Goal: Task Accomplishment & Management: Manage account settings

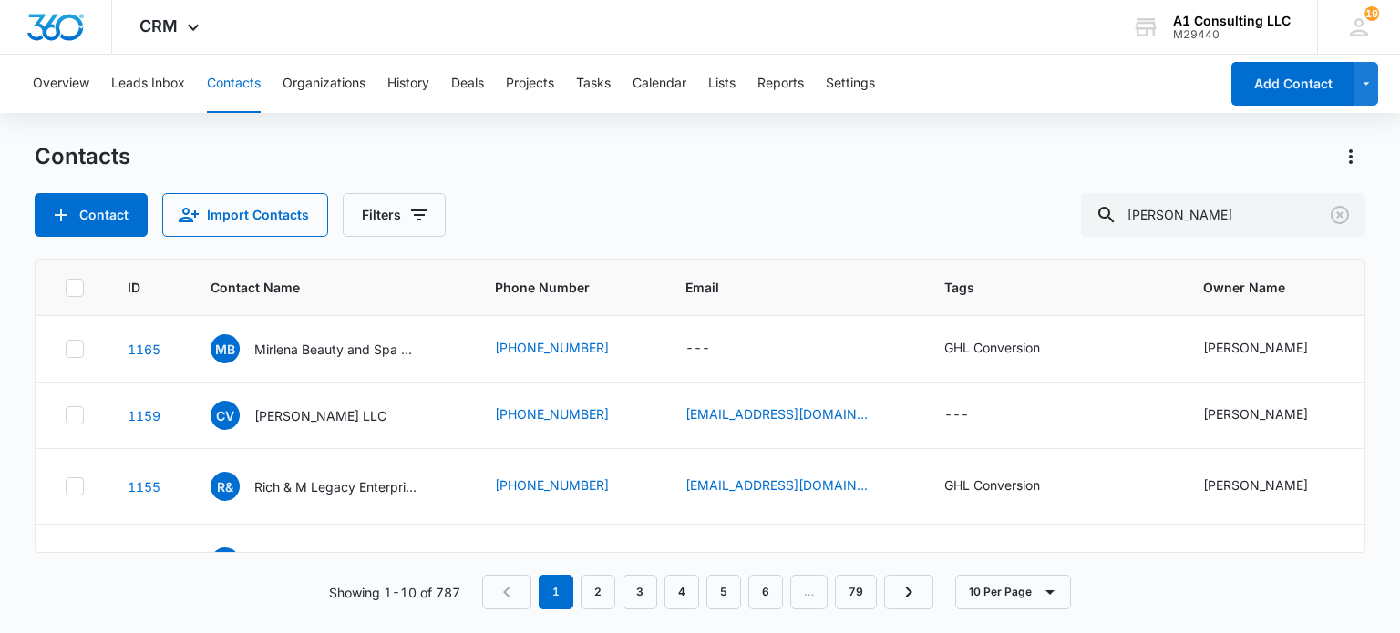
type input "taveras"
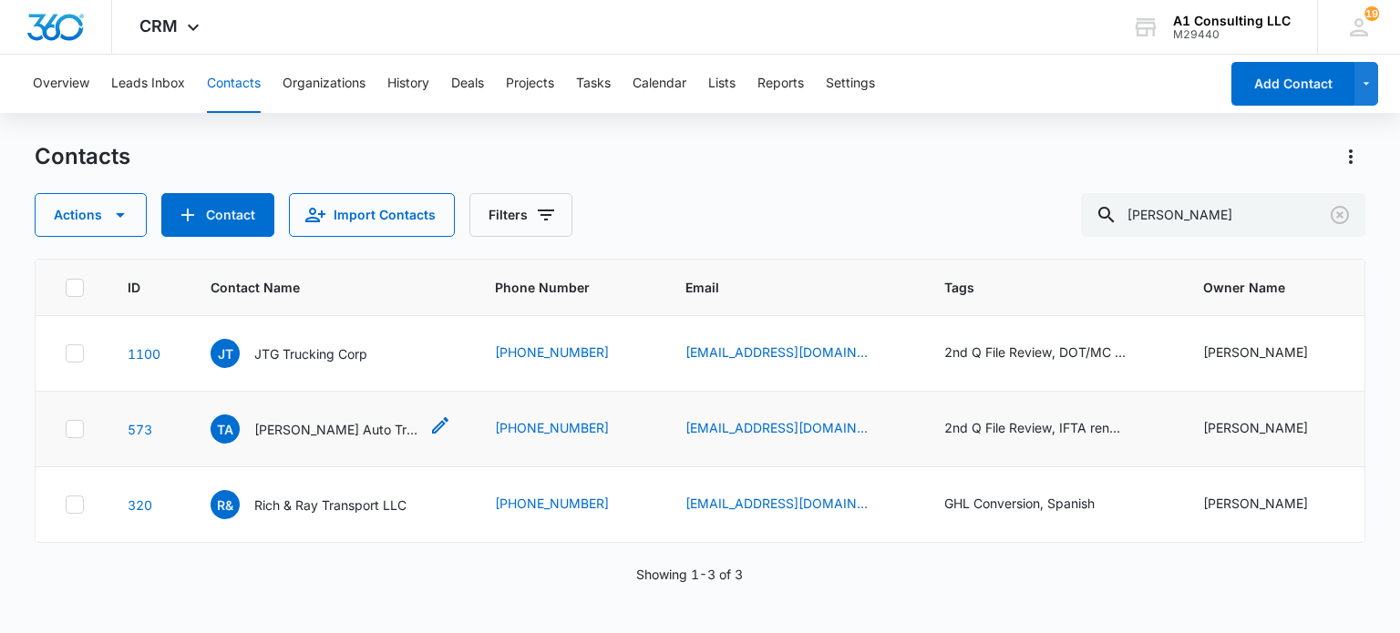
click at [339, 435] on p "Taveras Auto Trucking LLC" at bounding box center [336, 429] width 164 height 19
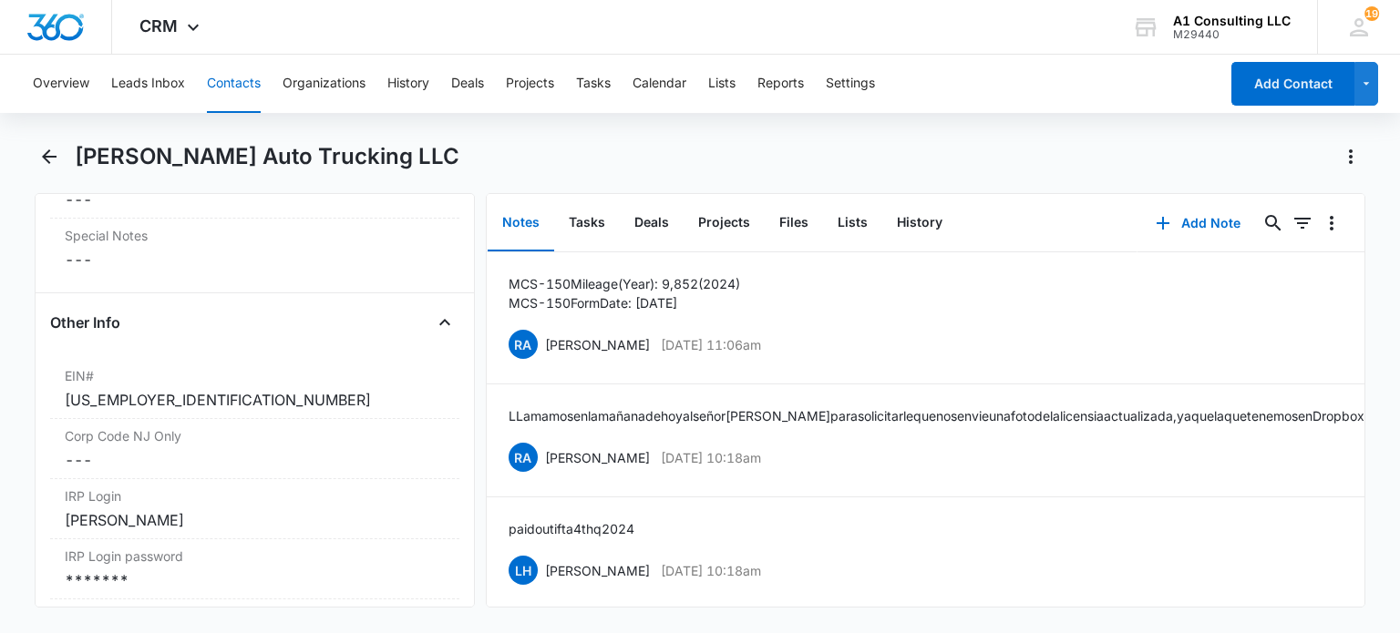
scroll to position [2278, 0]
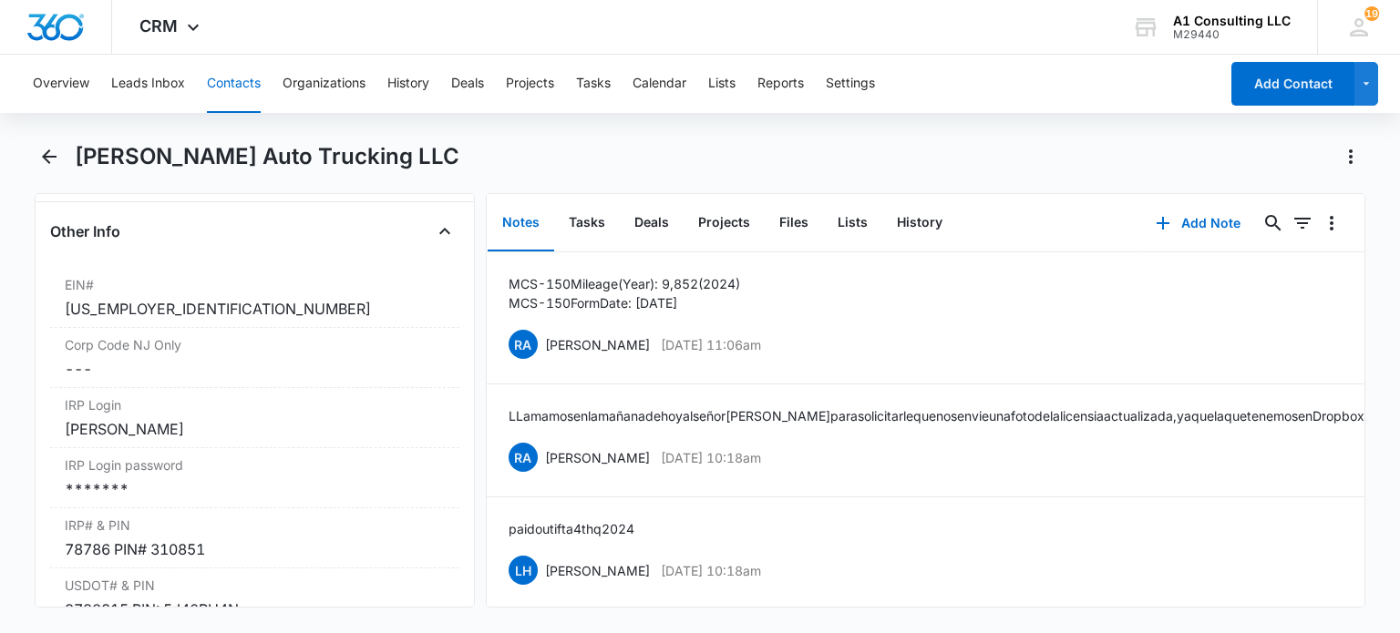
drag, startPoint x: 244, startPoint y: 67, endPoint x: 259, endPoint y: 78, distance: 18.8
click at [241, 67] on button "Contacts" at bounding box center [234, 84] width 54 height 58
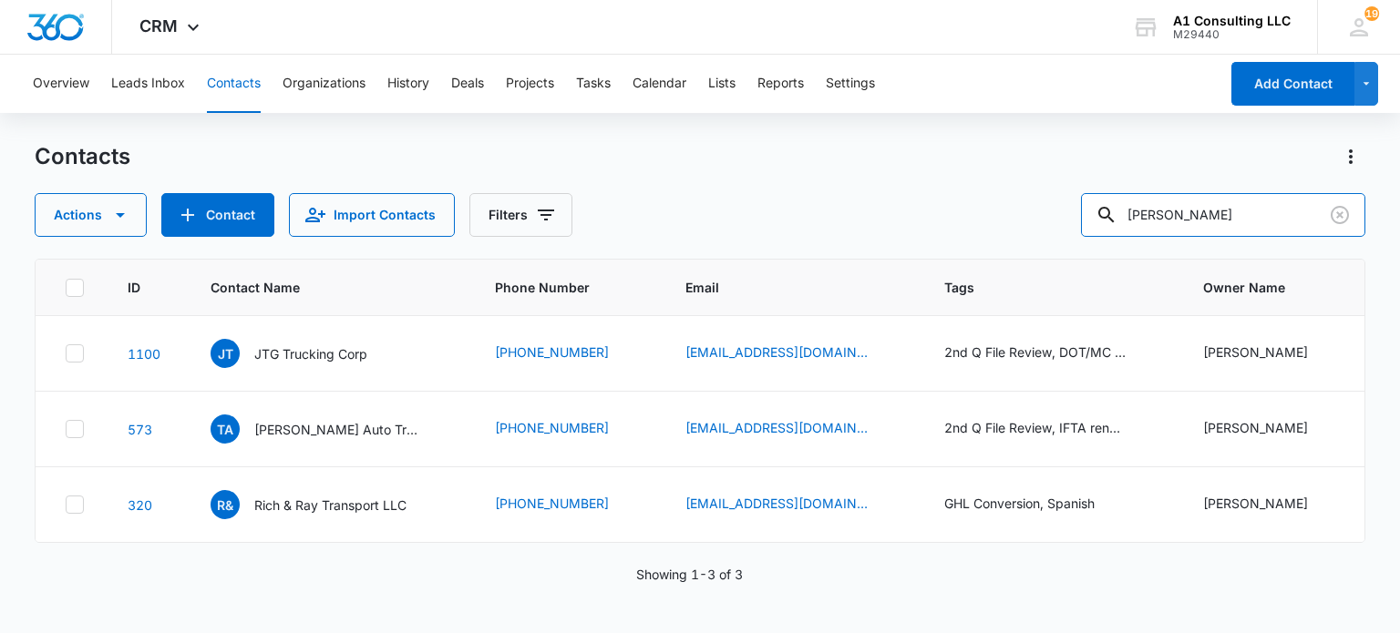
drag, startPoint x: 1182, startPoint y: 221, endPoint x: 951, endPoint y: 229, distance: 230.7
click at [951, 225] on div "Actions Contact Import Contacts Filters taveras" at bounding box center [700, 215] width 1330 height 44
type input "cellini"
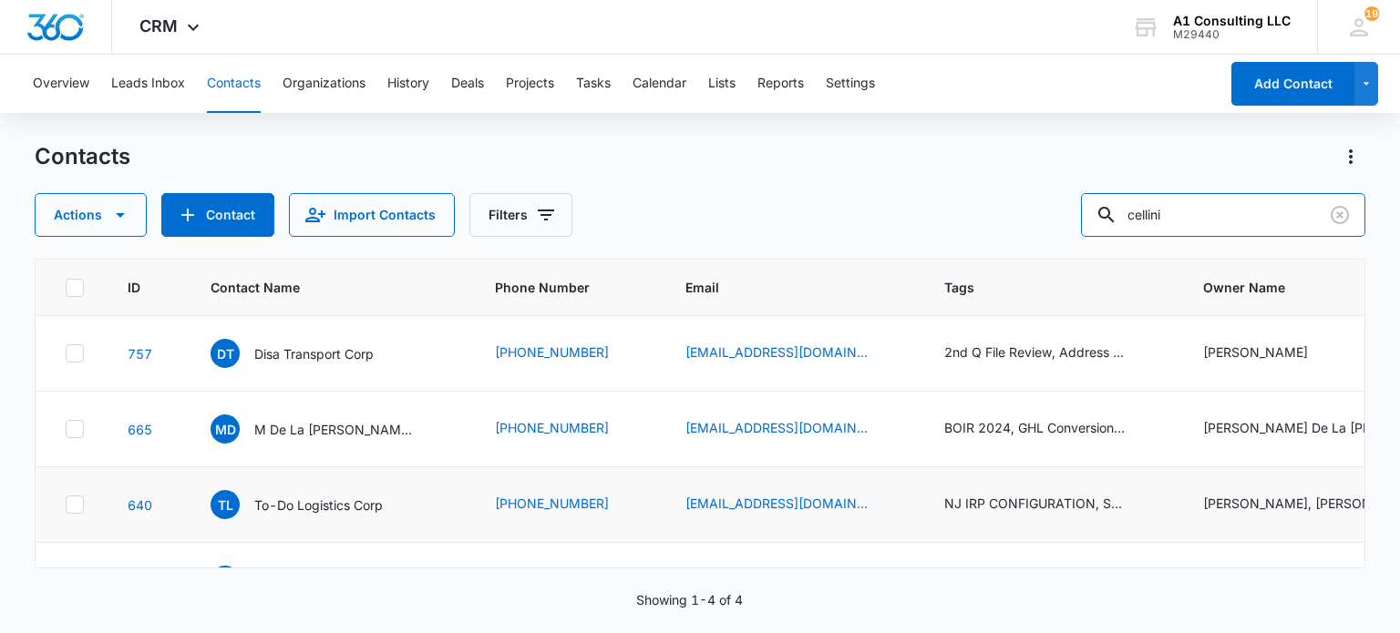
scroll to position [62, 0]
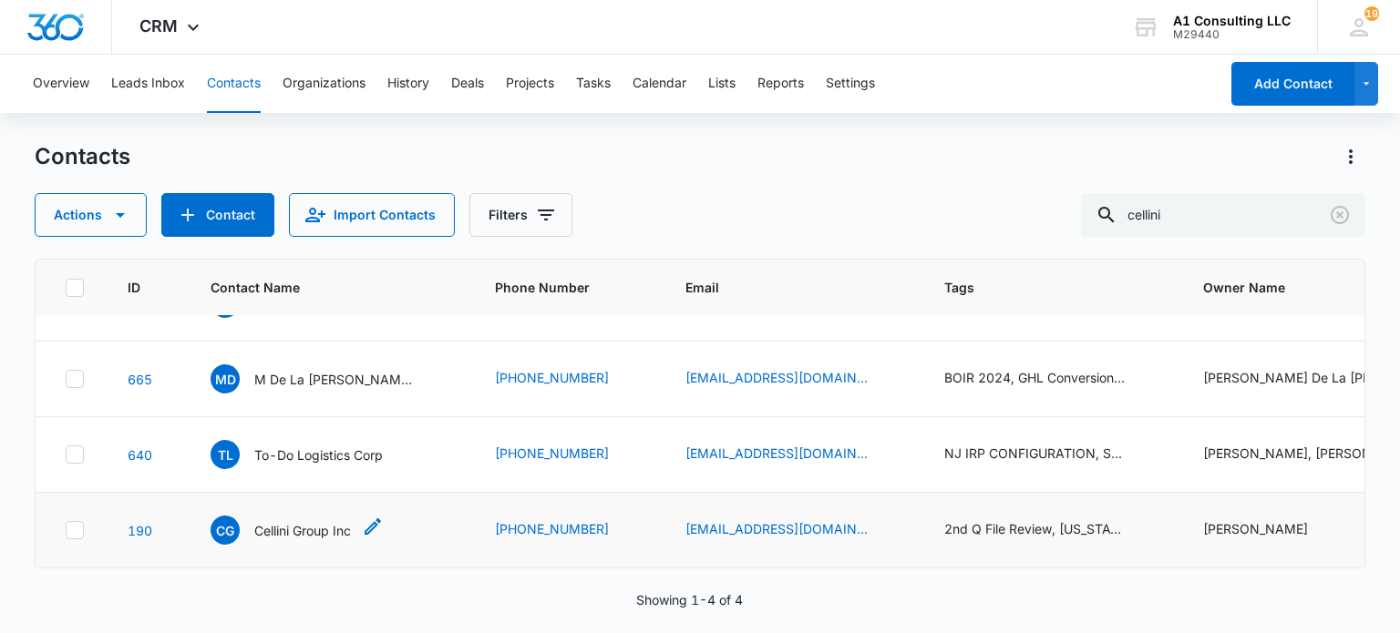
click at [325, 521] on p "Cellini Group Inc" at bounding box center [302, 530] width 97 height 19
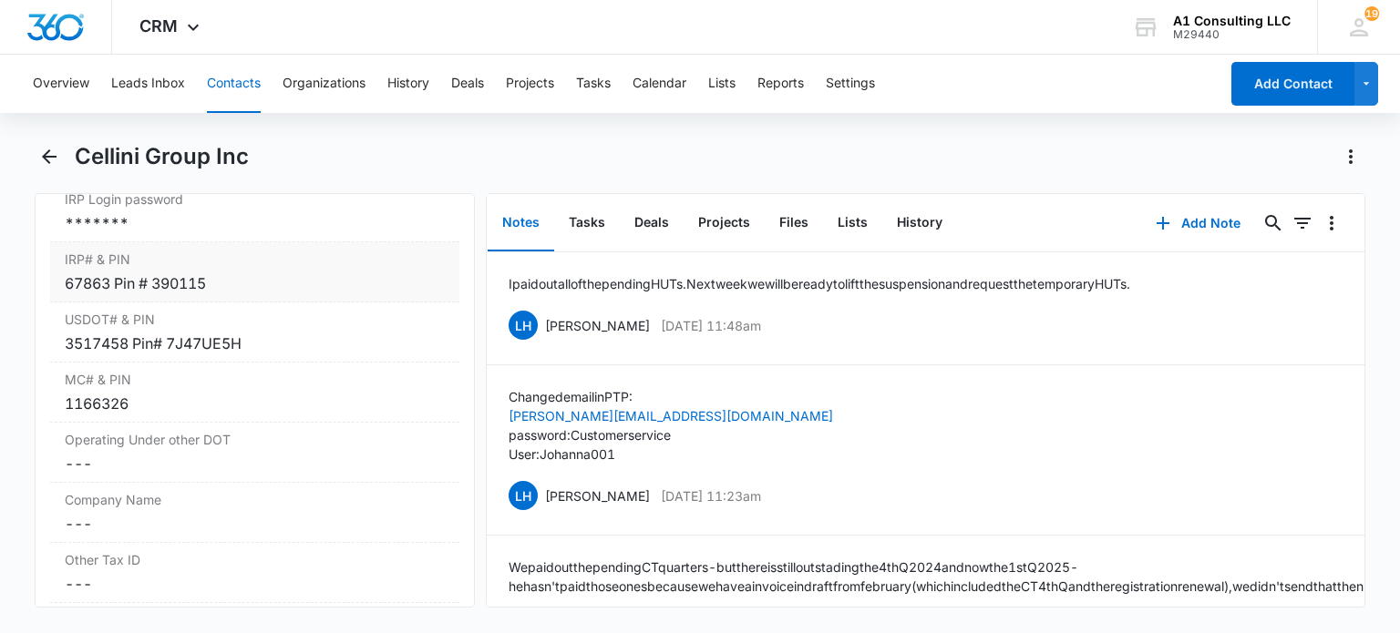
scroll to position [2643, 0]
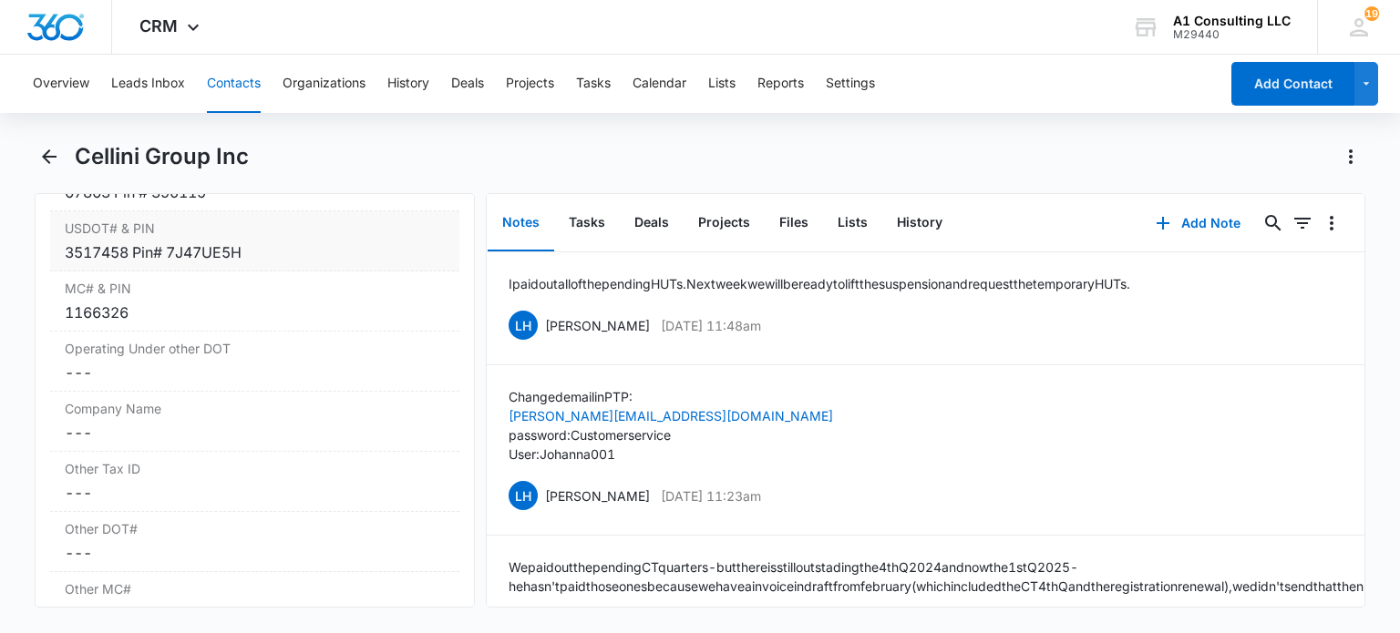
click at [87, 263] on div "3517458 Pin# 7J47UE5H" at bounding box center [254, 252] width 379 height 22
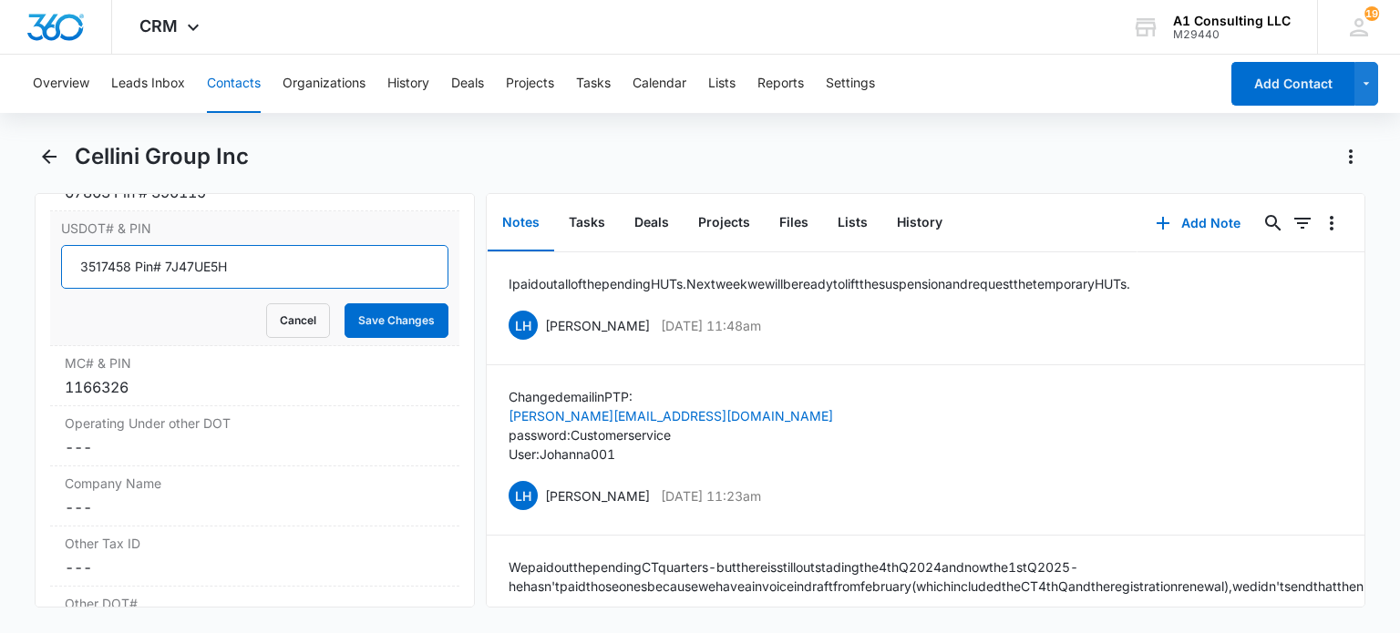
drag, startPoint x: 129, startPoint y: 329, endPoint x: 60, endPoint y: 327, distance: 69.3
click at [60, 327] on div "USDOT# & PIN 3517458 Pin# 7J47UE5H Cancel Save Changes" at bounding box center [254, 278] width 408 height 135
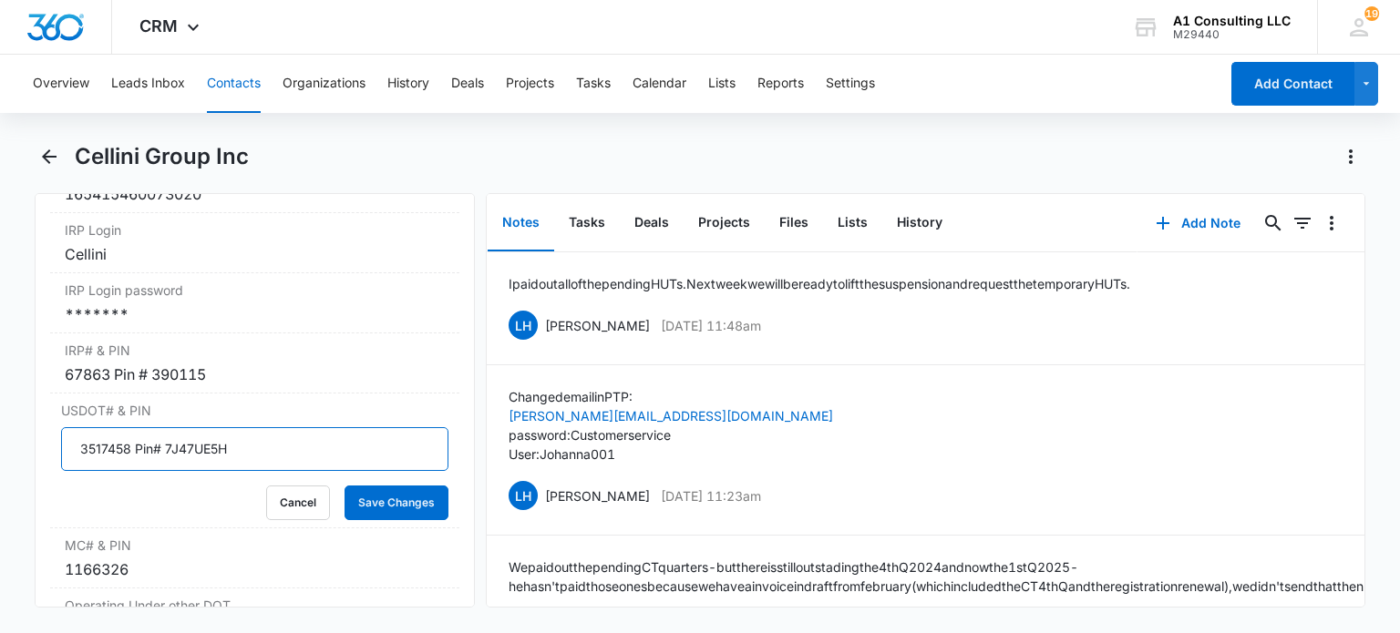
scroll to position [2369, 0]
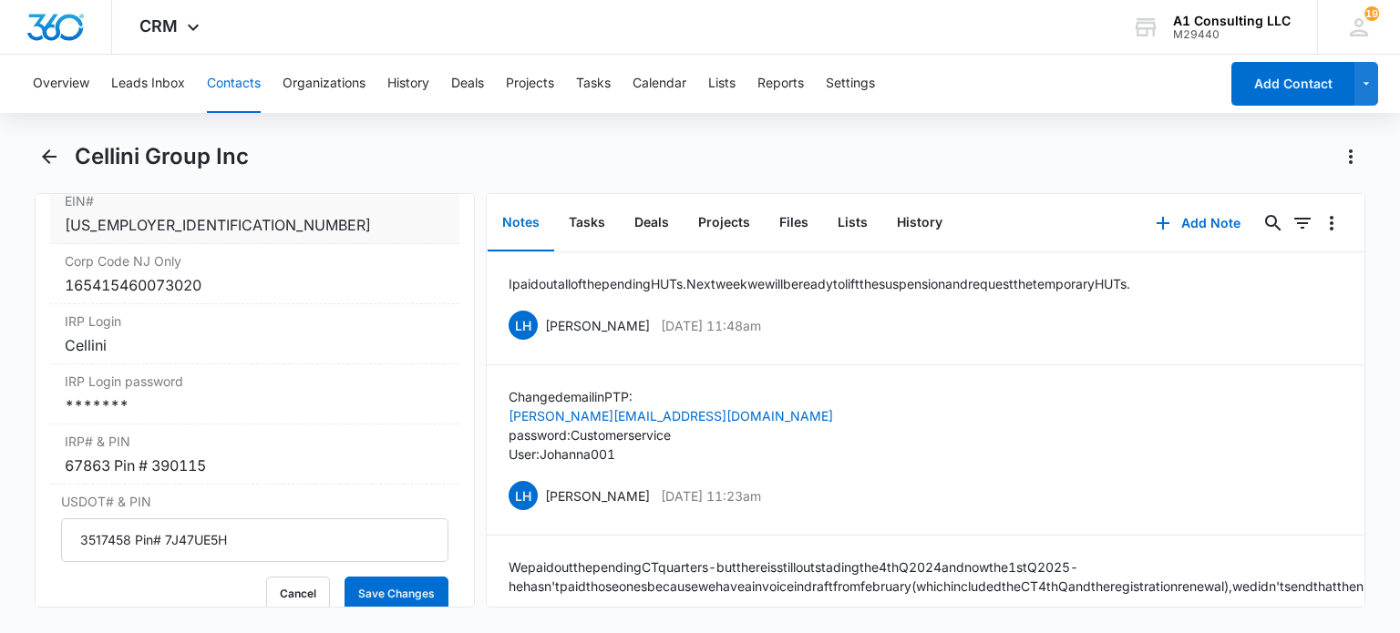
click at [208, 236] on div "[US_EMPLOYER_IDENTIFICATION_NUMBER]" at bounding box center [254, 225] width 379 height 22
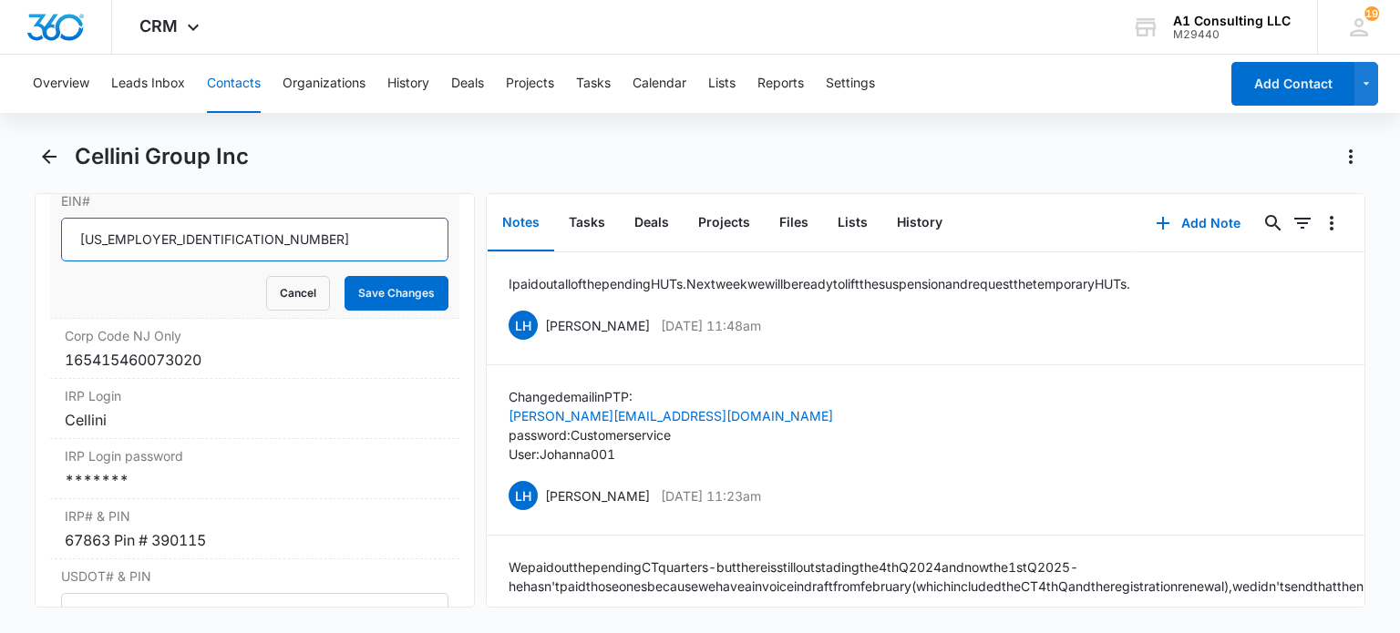
click at [207, 262] on input "[US_EMPLOYER_IDENTIFICATION_NUMBER]" at bounding box center [254, 240] width 386 height 44
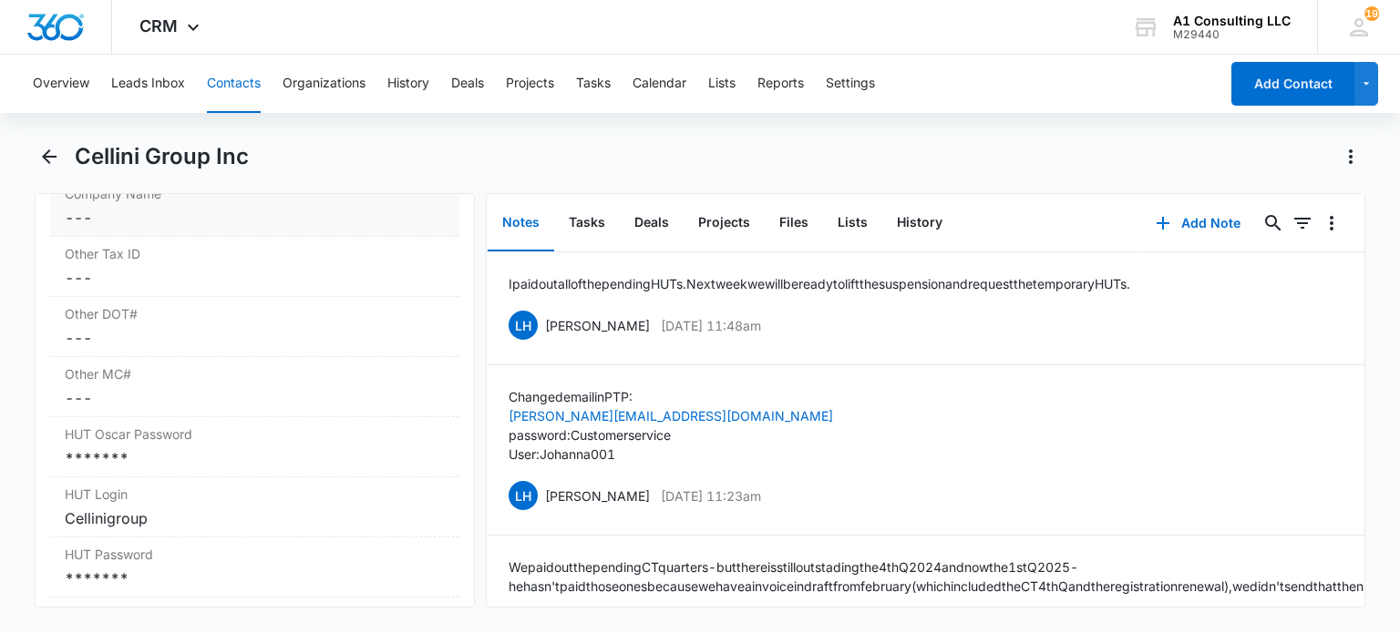
scroll to position [3098, 0]
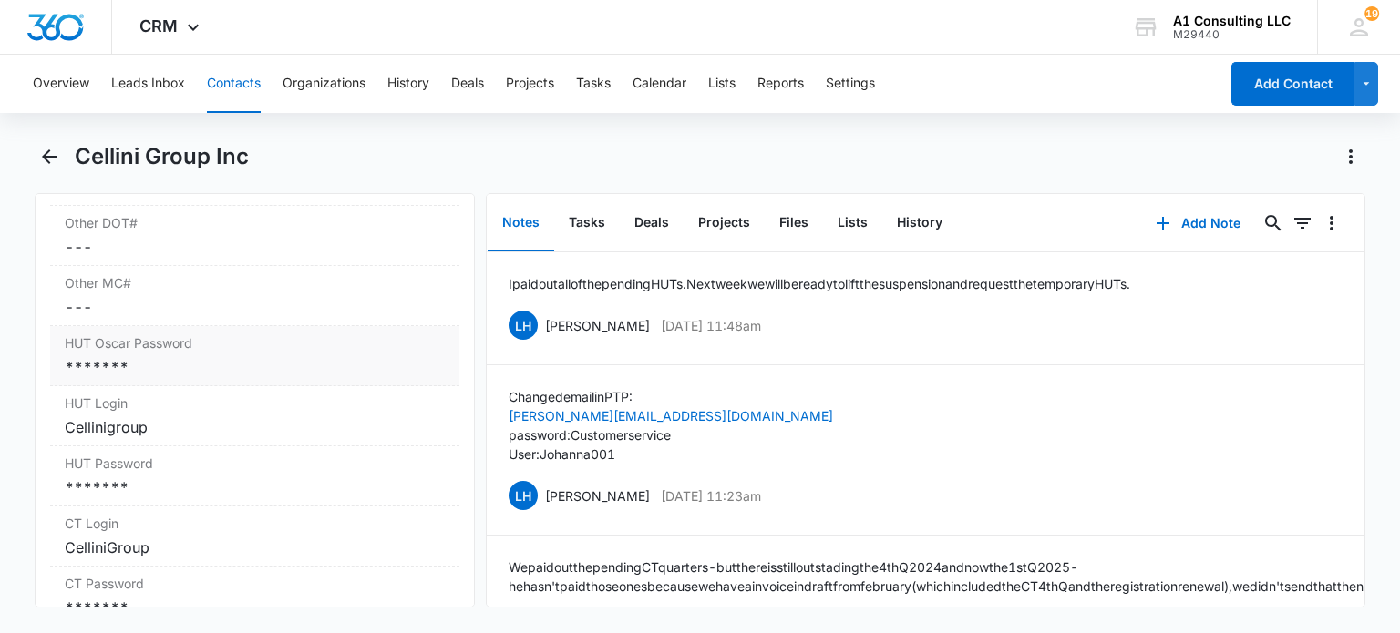
click at [149, 378] on div "*******" at bounding box center [254, 367] width 379 height 22
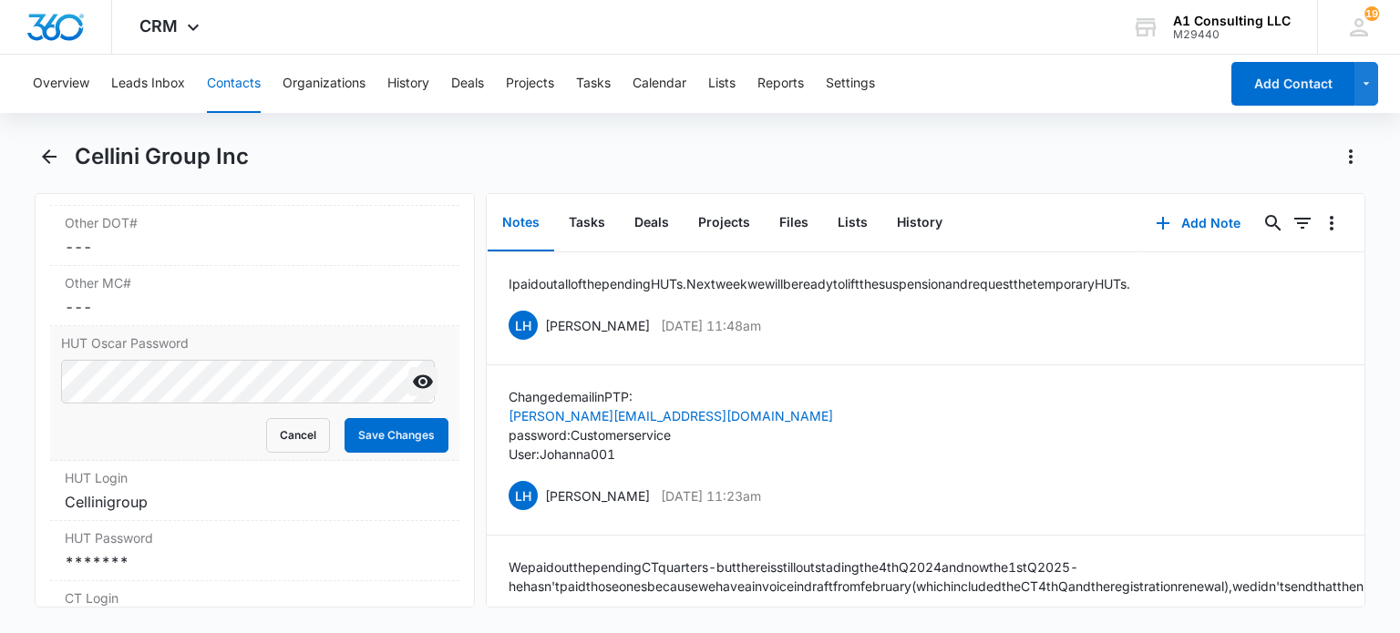
click at [412, 393] on icon "Show" at bounding box center [423, 382] width 22 height 22
click at [276, 453] on button "Cancel" at bounding box center [298, 435] width 64 height 35
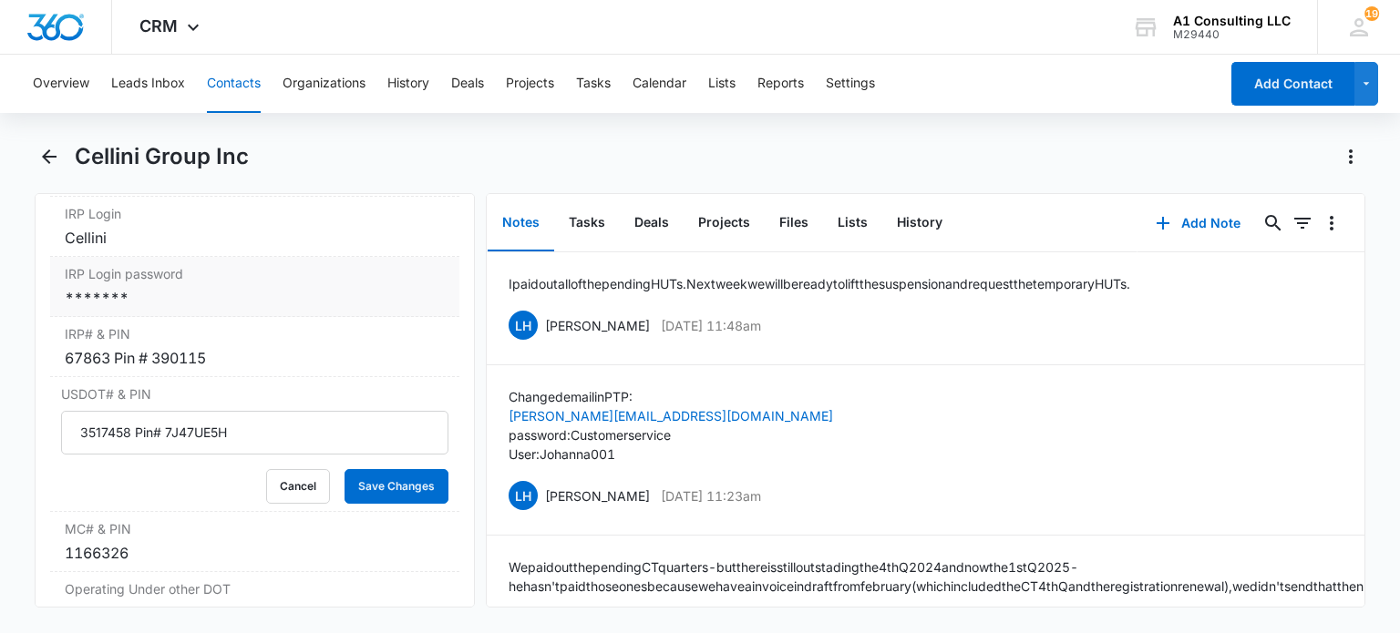
scroll to position [2734, 0]
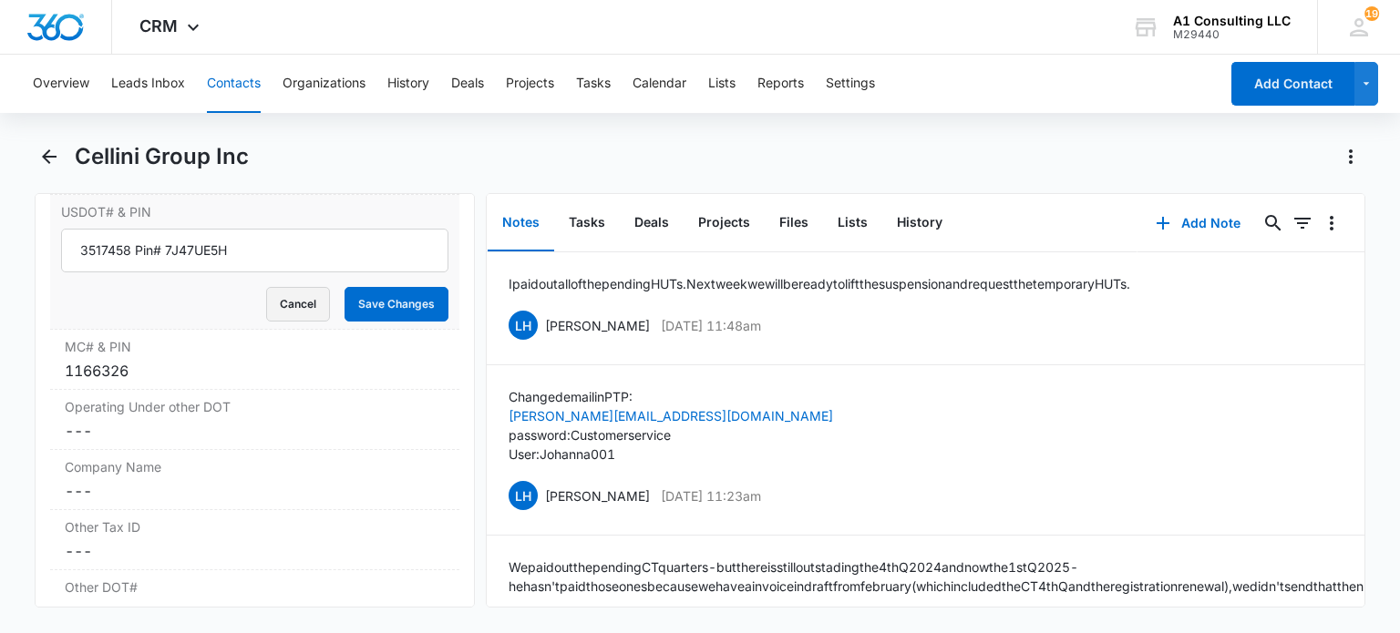
drag, startPoint x: 282, startPoint y: 362, endPoint x: 224, endPoint y: 417, distance: 79.9
click at [282, 322] on button "Cancel" at bounding box center [298, 304] width 64 height 35
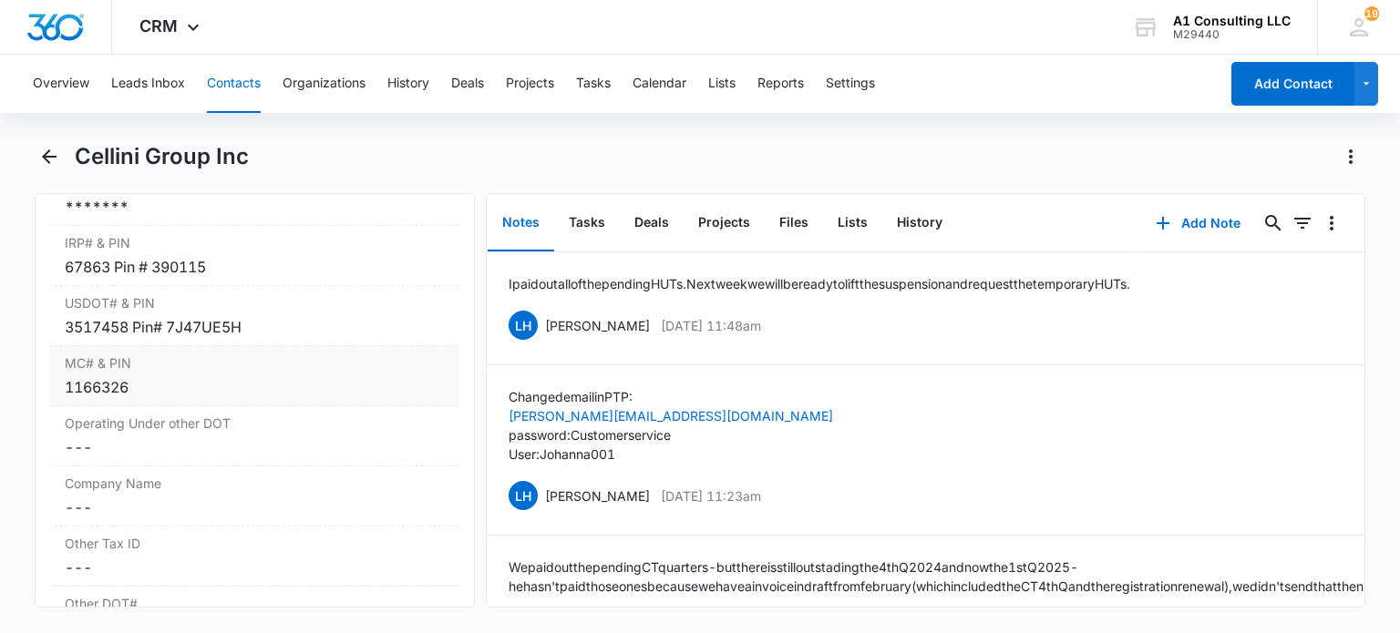
scroll to position [2460, 0]
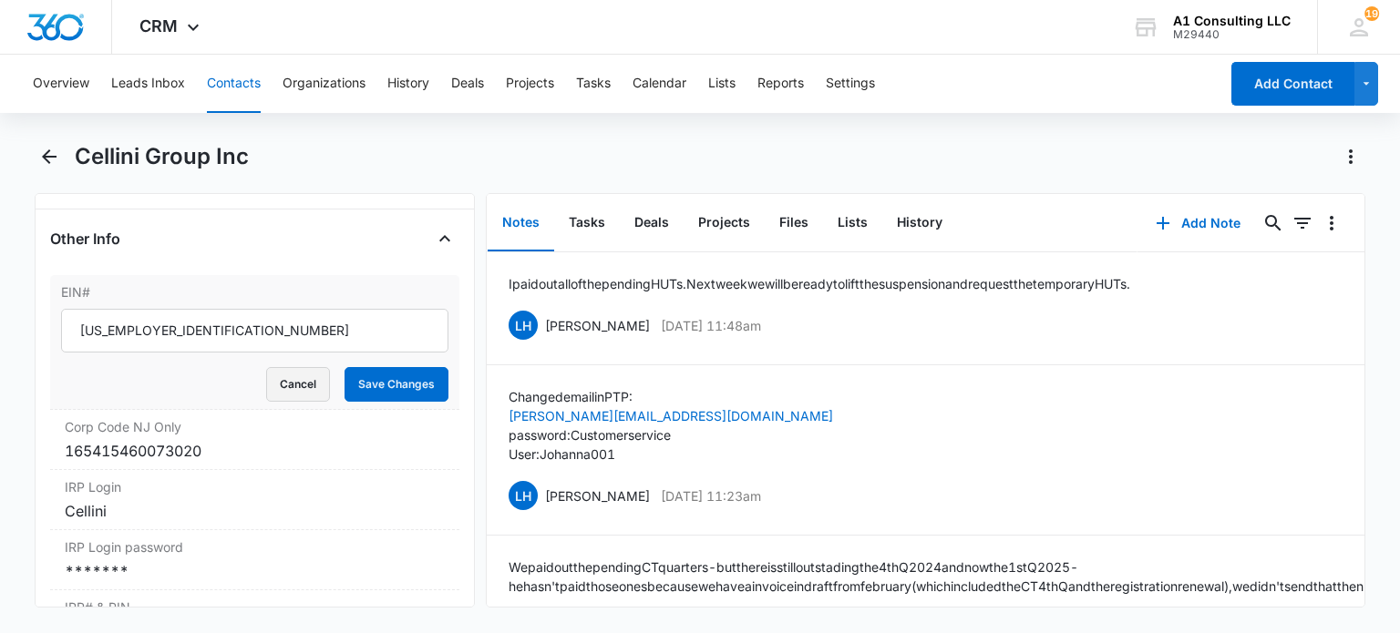
click at [266, 402] on button "Cancel" at bounding box center [298, 384] width 64 height 35
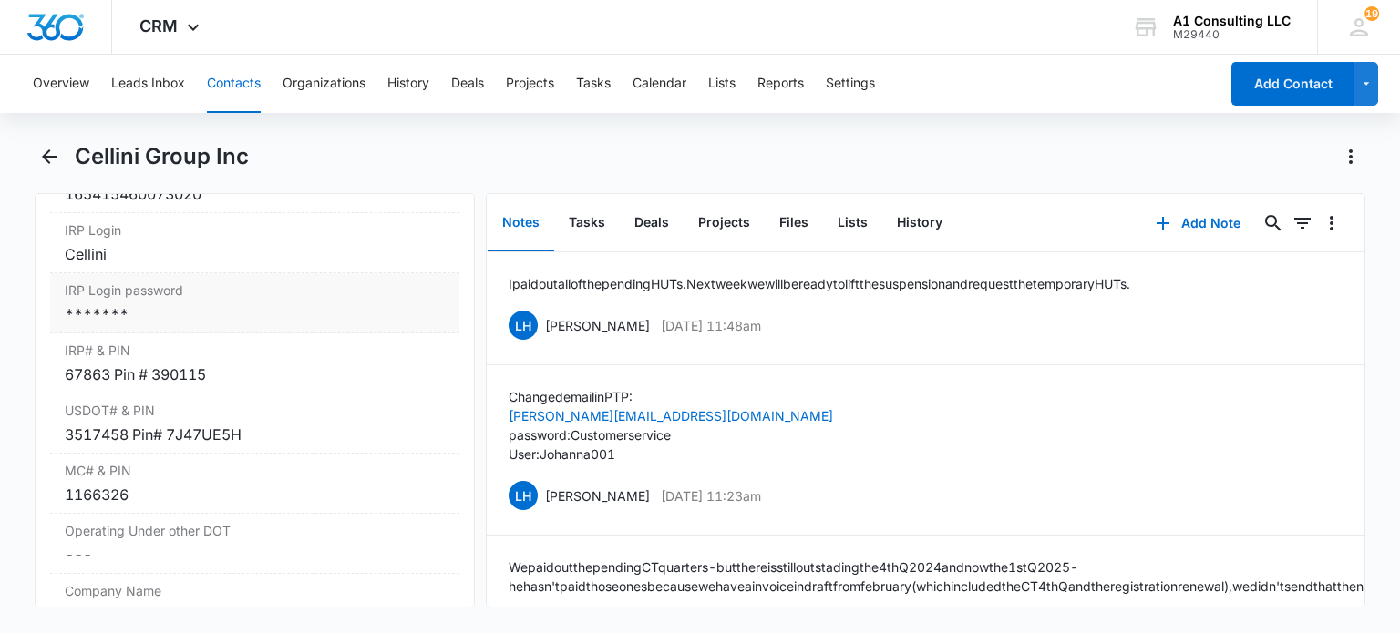
click at [167, 325] on div "*******" at bounding box center [254, 314] width 379 height 22
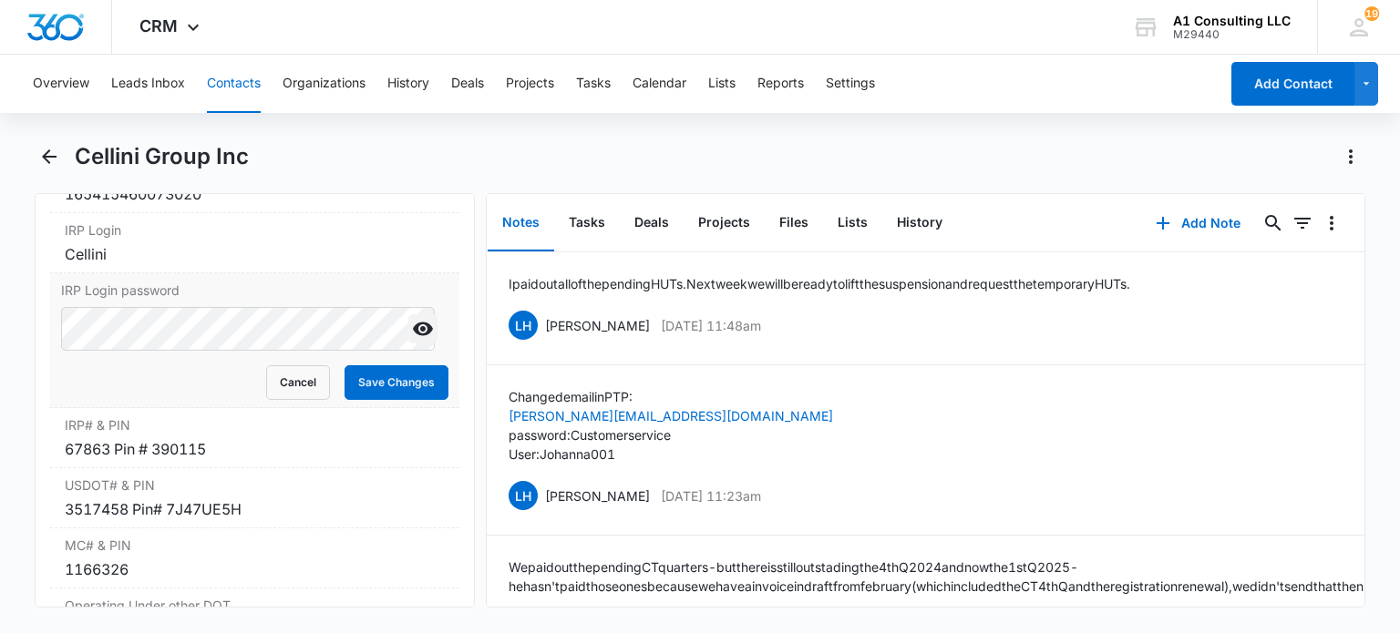
click at [414, 336] on icon "Show" at bounding box center [423, 330] width 20 height 14
click at [297, 400] on button "Cancel" at bounding box center [298, 382] width 64 height 35
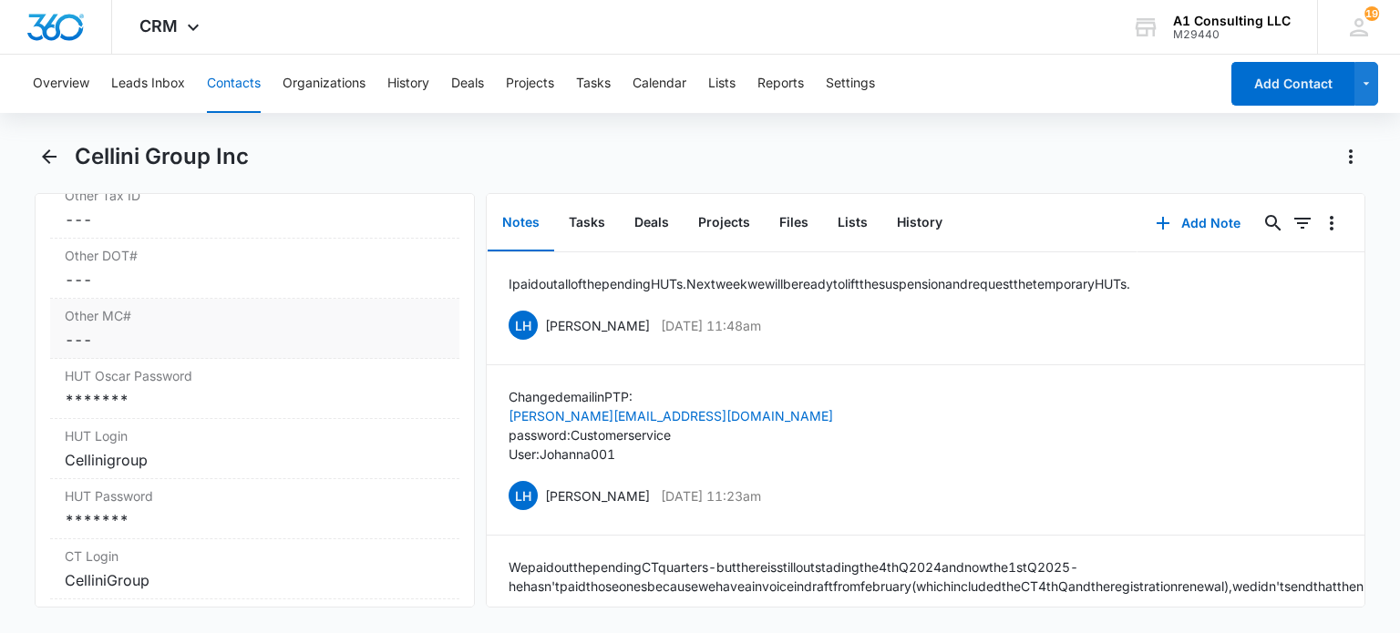
scroll to position [3098, 0]
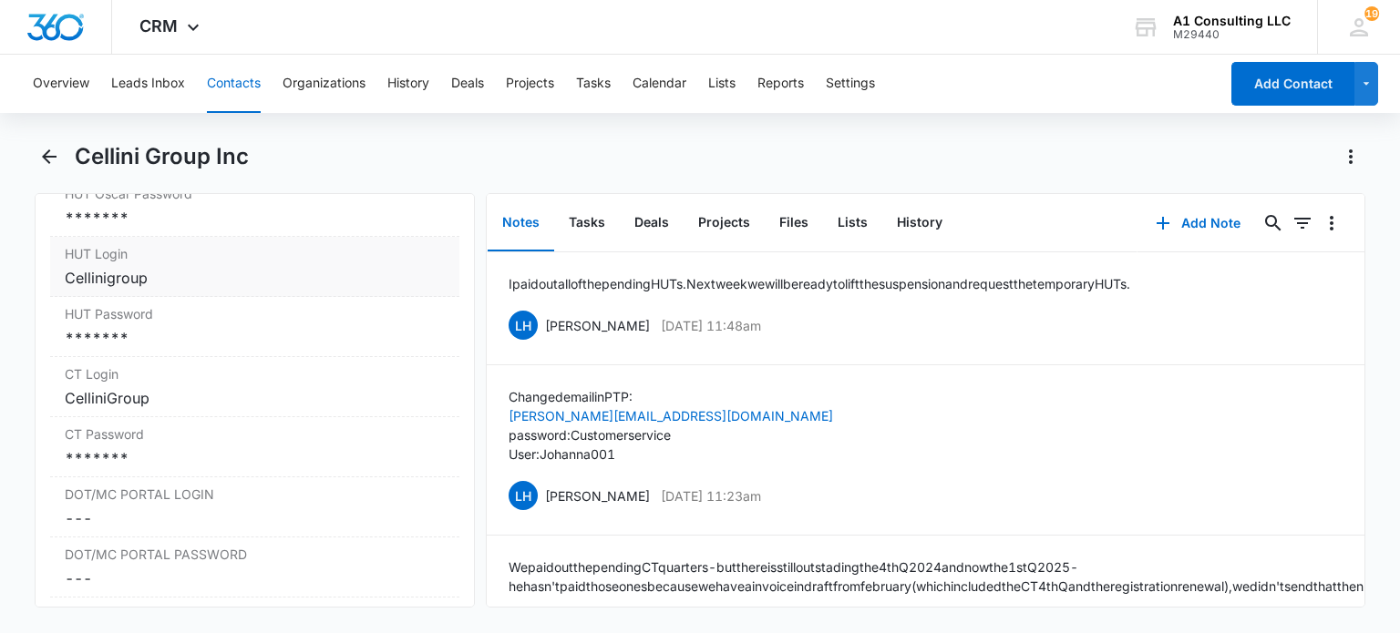
click at [222, 289] on div "Cellinigroup" at bounding box center [254, 278] width 379 height 22
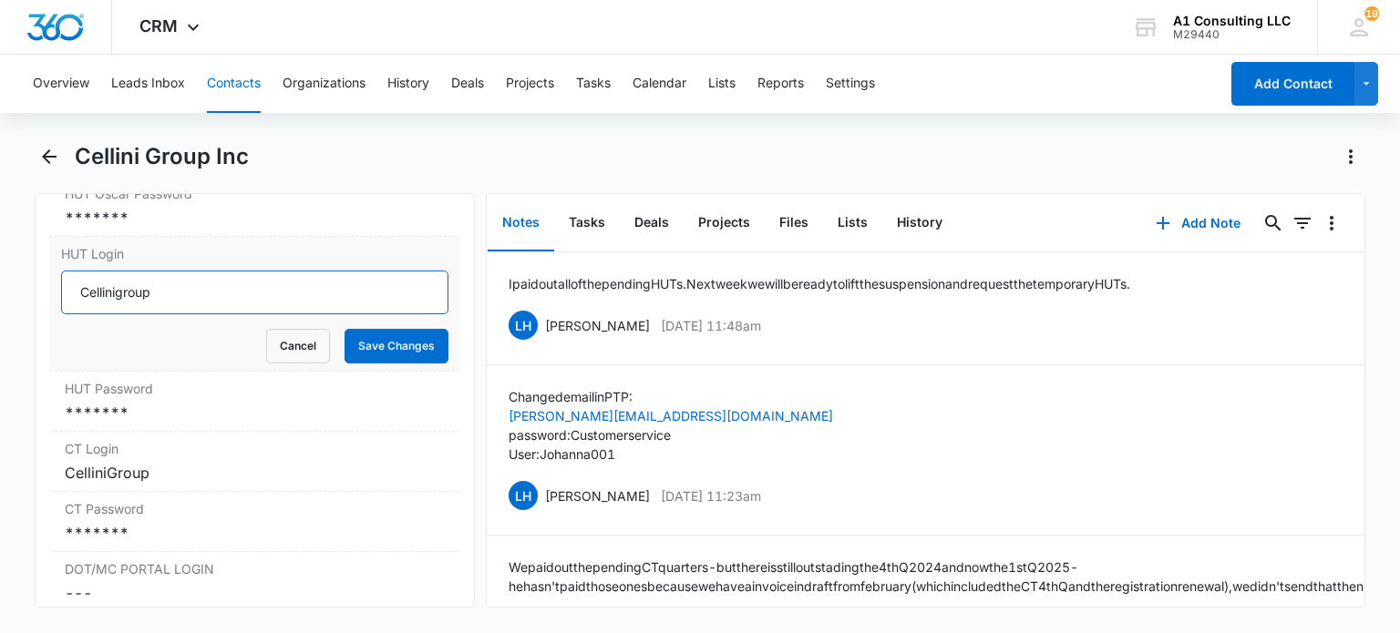
click at [406, 314] on input "Cellinigroup" at bounding box center [254, 293] width 386 height 44
click at [303, 364] on button "Cancel" at bounding box center [298, 346] width 64 height 35
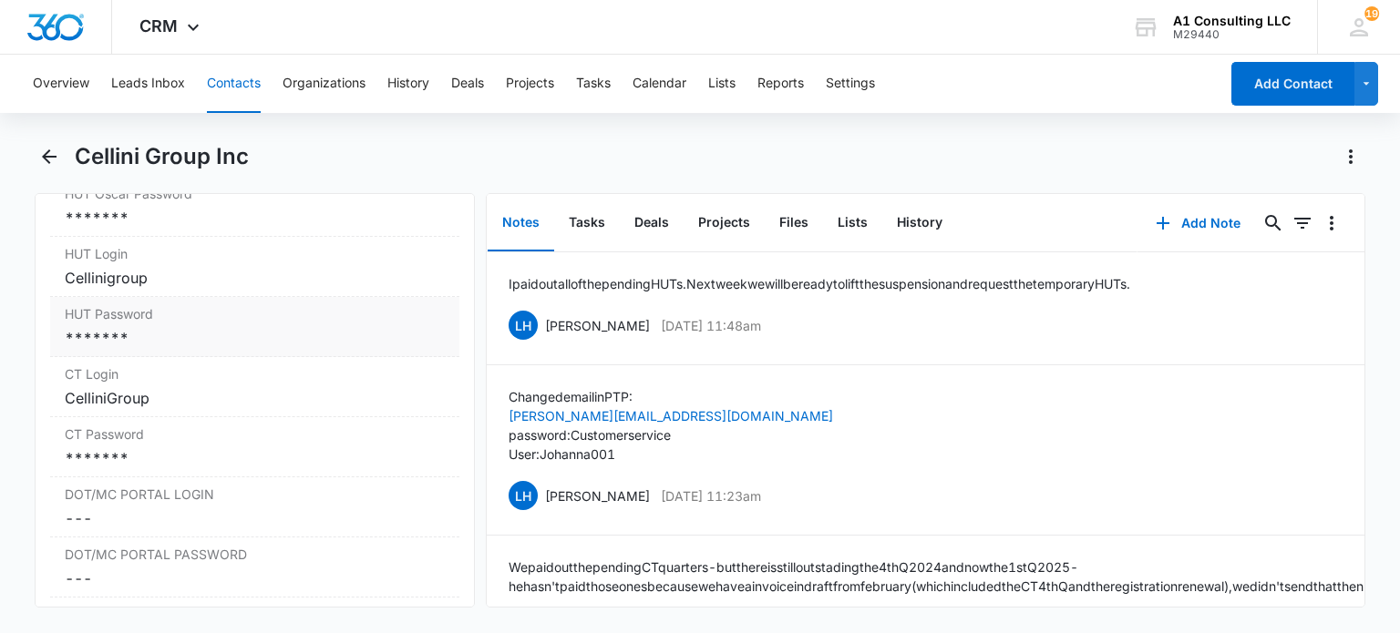
click at [139, 349] on div "*******" at bounding box center [254, 338] width 379 height 22
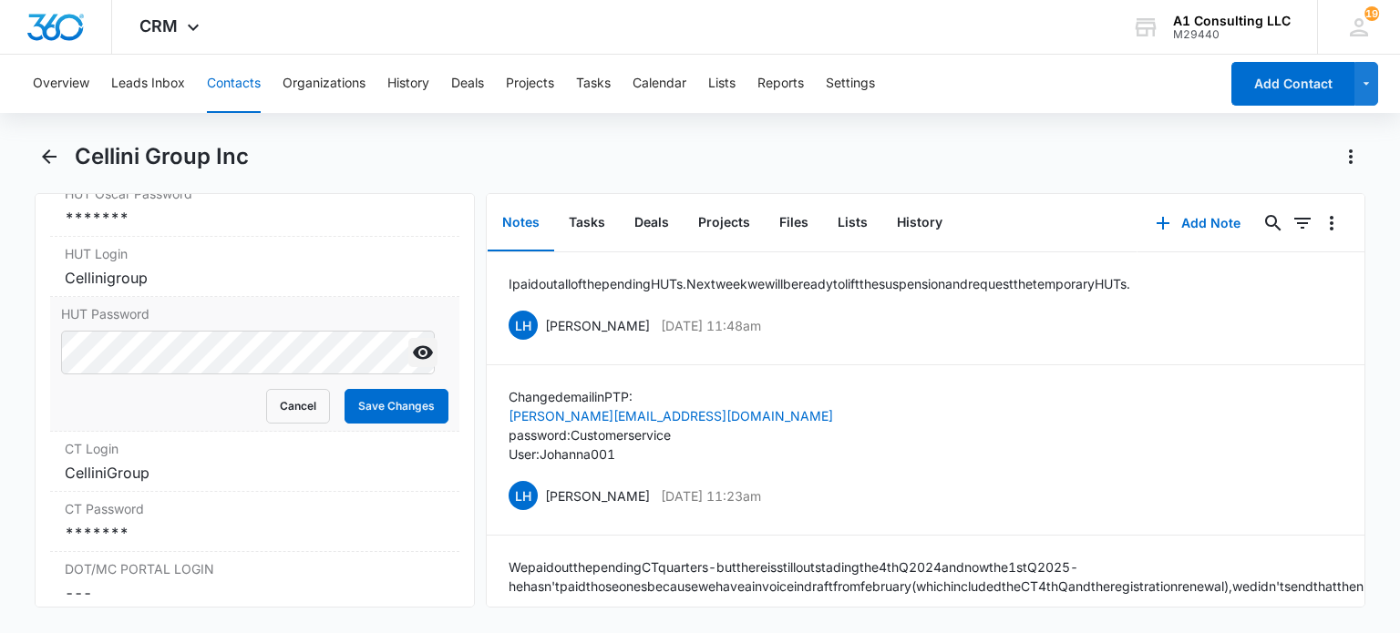
click at [412, 364] on icon "Show" at bounding box center [423, 353] width 22 height 22
click at [298, 424] on button "Cancel" at bounding box center [298, 406] width 64 height 35
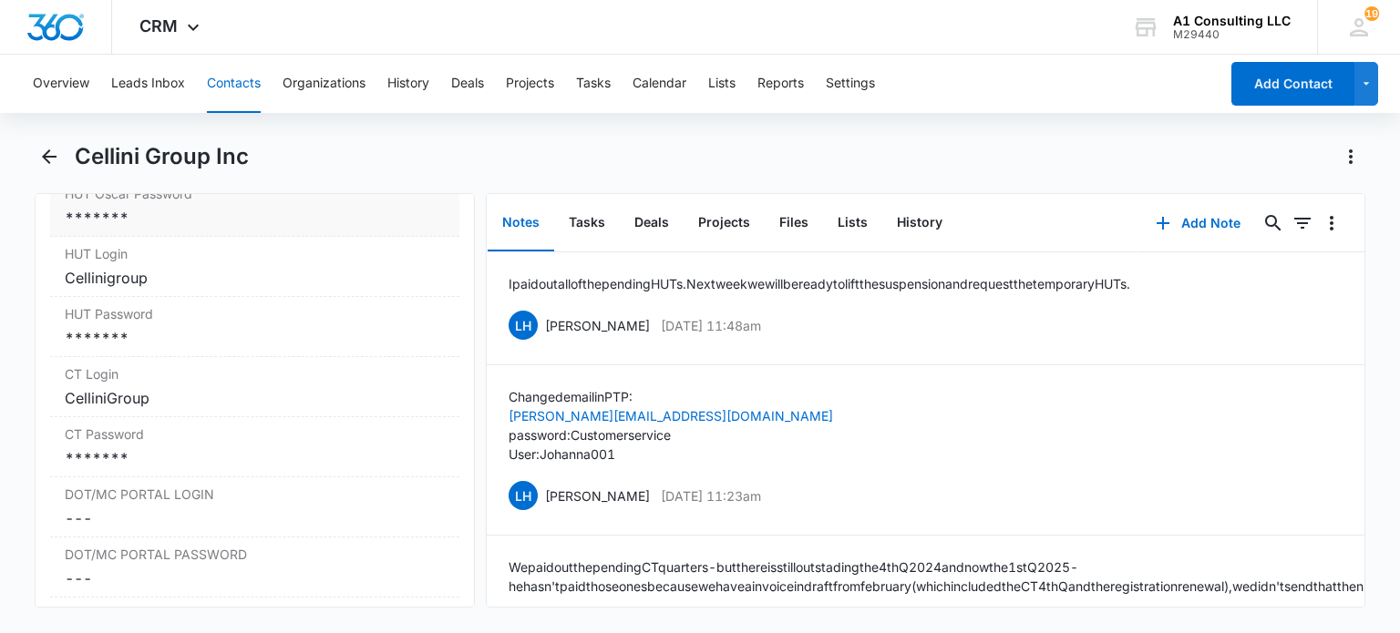
click at [246, 229] on div "*******" at bounding box center [254, 218] width 379 height 22
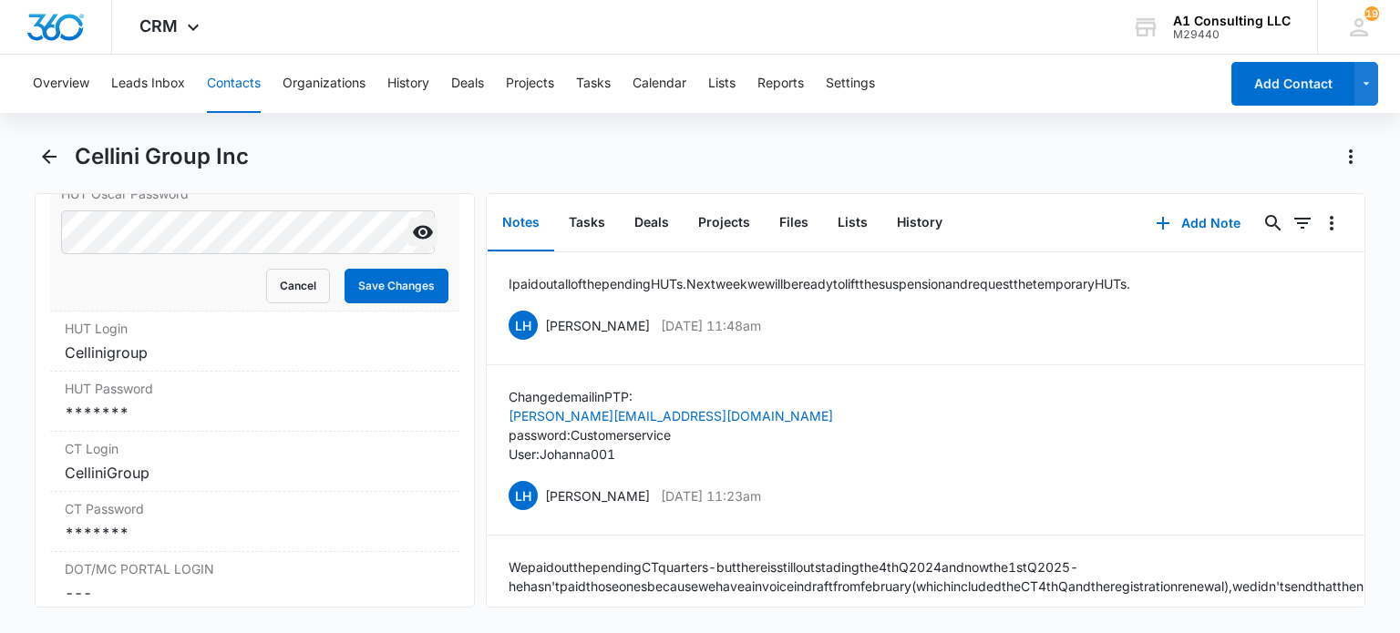
click at [413, 240] on icon "Show" at bounding box center [423, 233] width 20 height 14
click at [292, 303] on button "Cancel" at bounding box center [298, 286] width 64 height 35
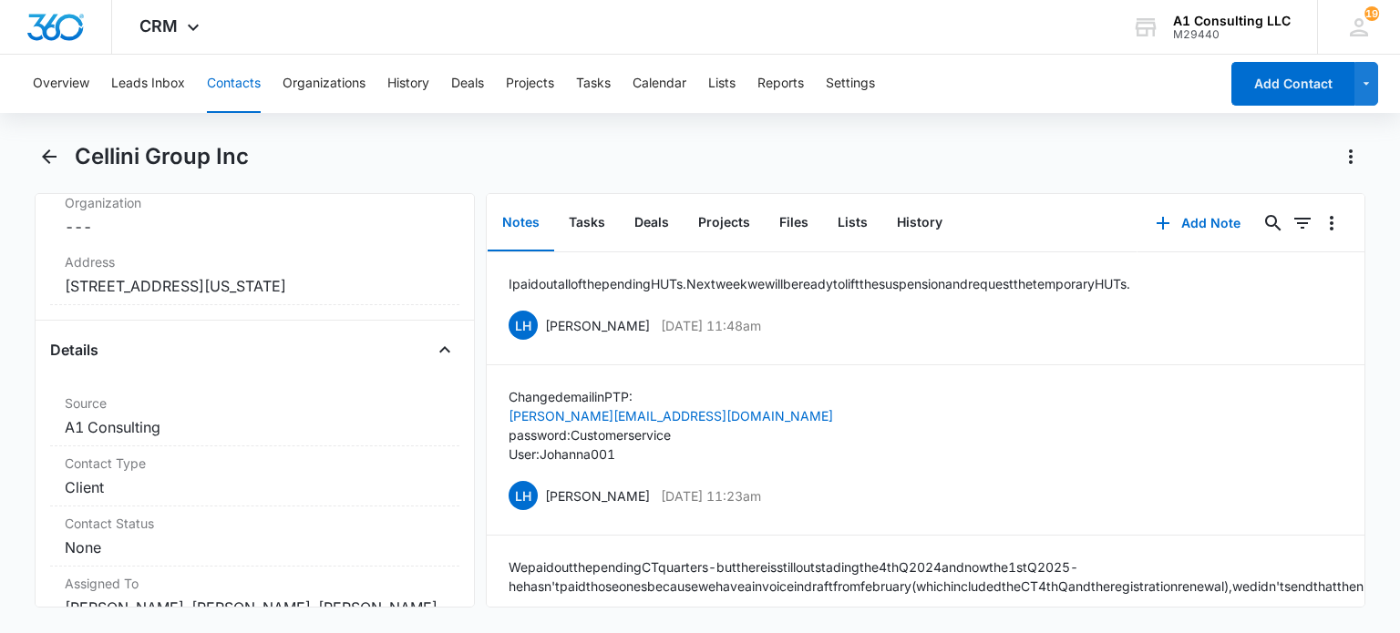
scroll to position [0, 0]
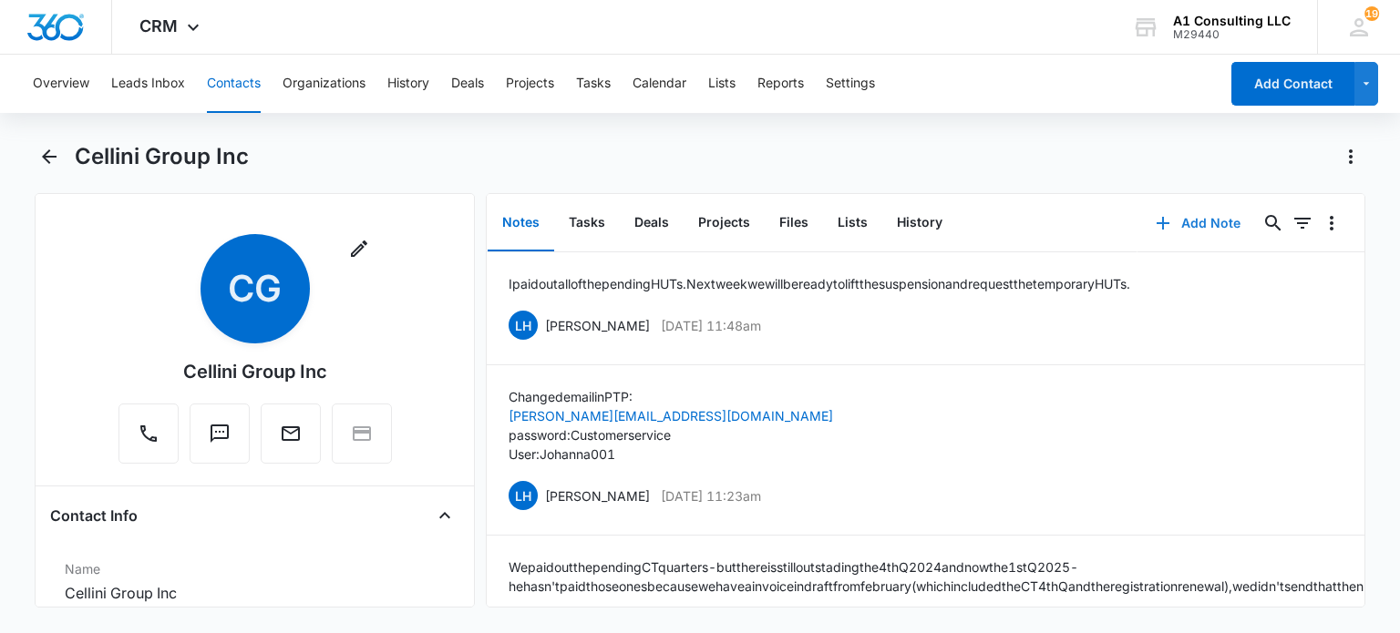
click at [1172, 223] on button "Add Note" at bounding box center [1197, 223] width 121 height 44
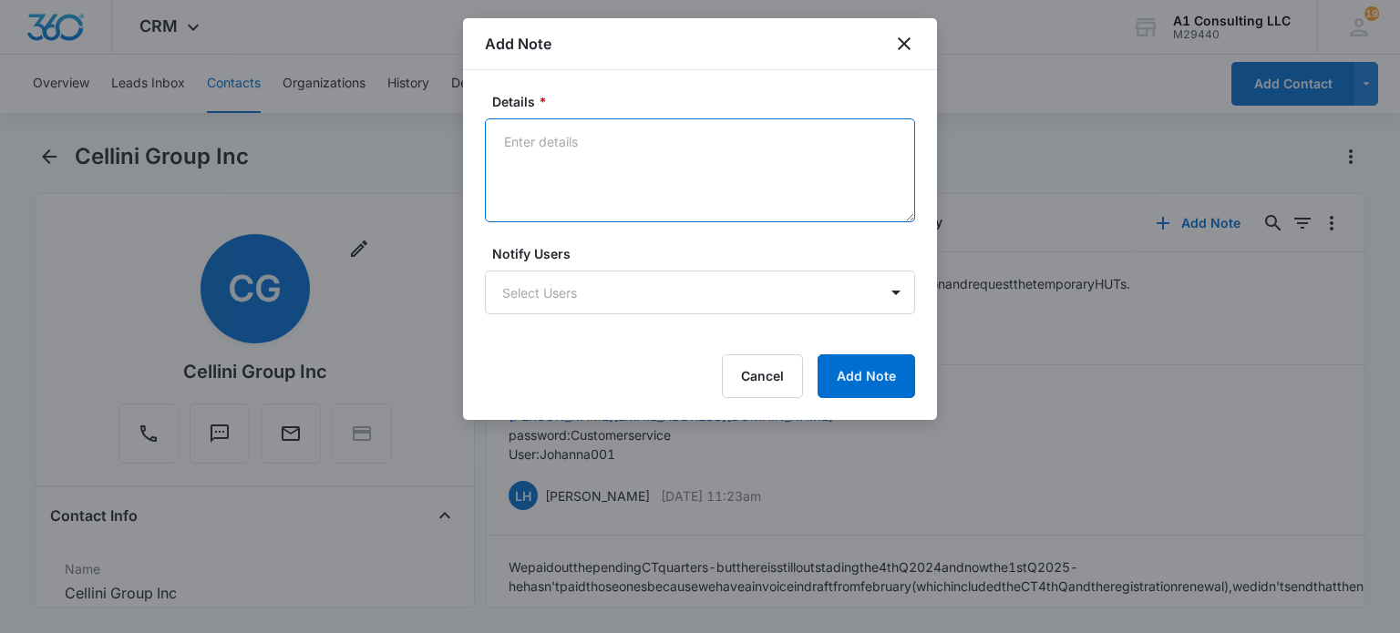
click at [673, 204] on textarea "Details *" at bounding box center [700, 170] width 430 height 104
type textarea "R"
type textarea "Requested all HUTs under Cellini - For Cellini and Disa (5 trucks) and sent the…"
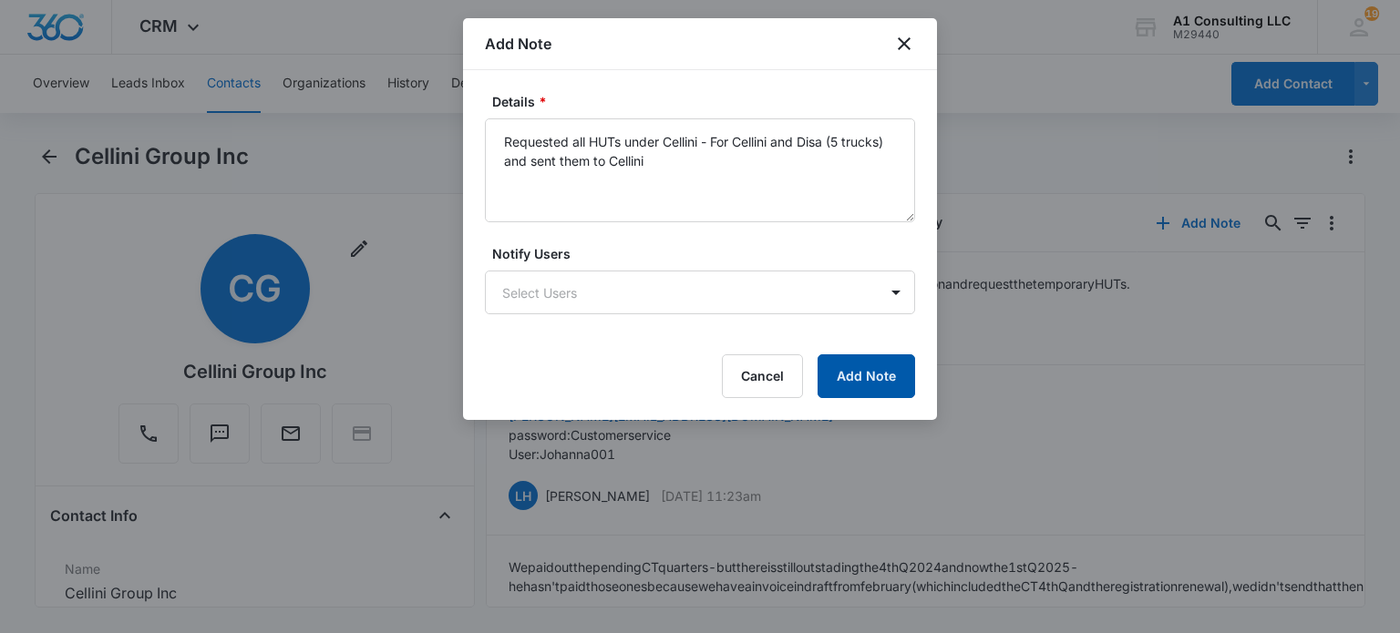
click at [881, 380] on button "Add Note" at bounding box center [866, 376] width 98 height 44
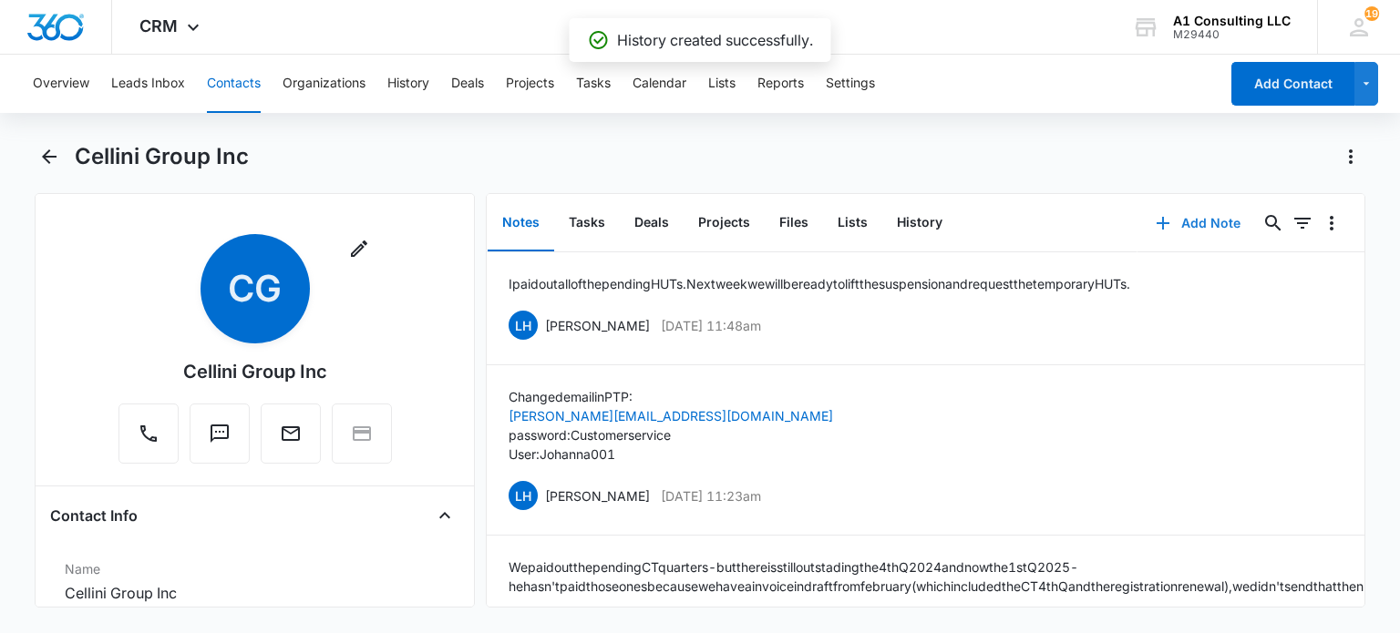
scroll to position [273, 0]
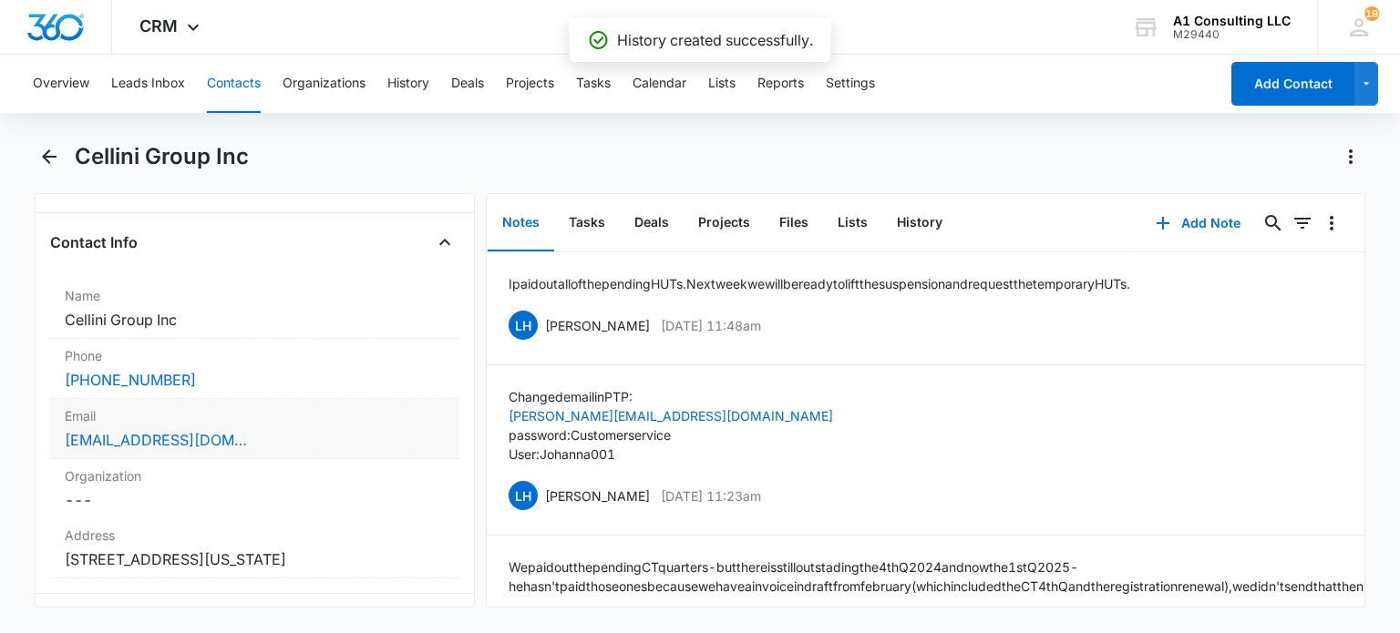
click at [253, 445] on div "[EMAIL_ADDRESS][DOMAIN_NAME]" at bounding box center [254, 440] width 379 height 22
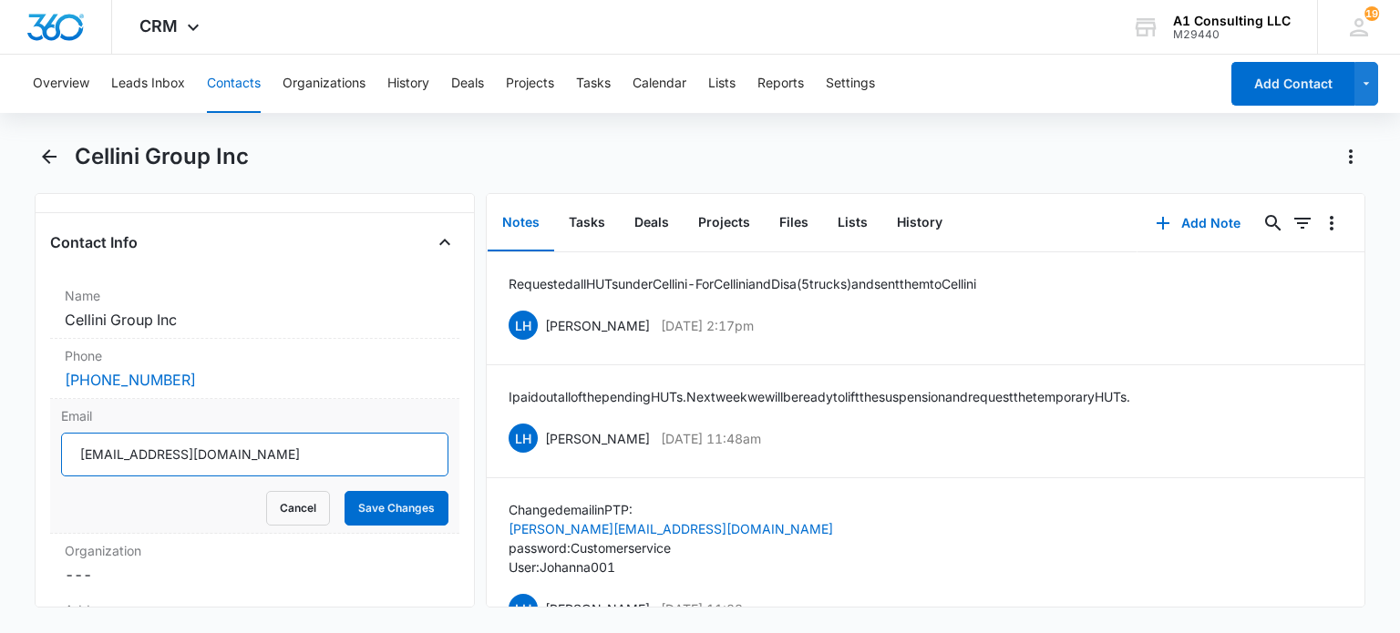
click at [377, 447] on input "[EMAIL_ADDRESS][DOMAIN_NAME]" at bounding box center [254, 455] width 386 height 44
click at [376, 447] on input "[EMAIL_ADDRESS][DOMAIN_NAME]" at bounding box center [254, 455] width 386 height 44
click at [282, 507] on button "Cancel" at bounding box center [298, 508] width 64 height 35
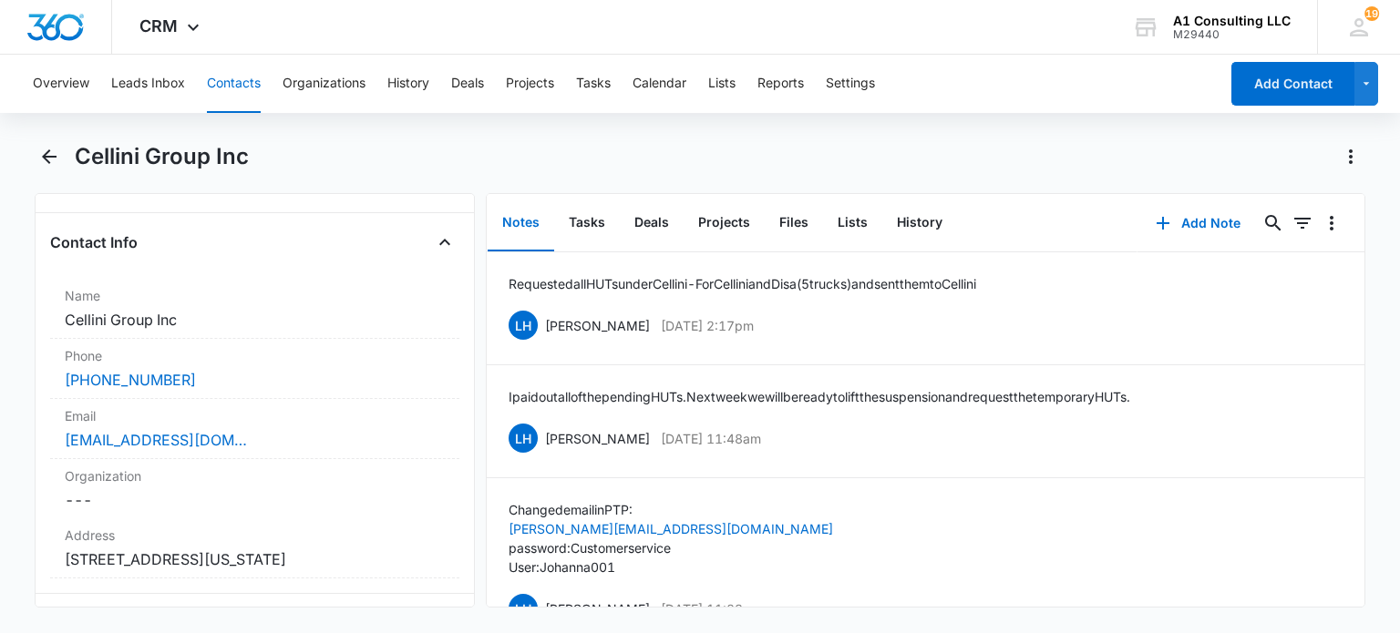
click at [228, 87] on button "Contacts" at bounding box center [234, 84] width 54 height 58
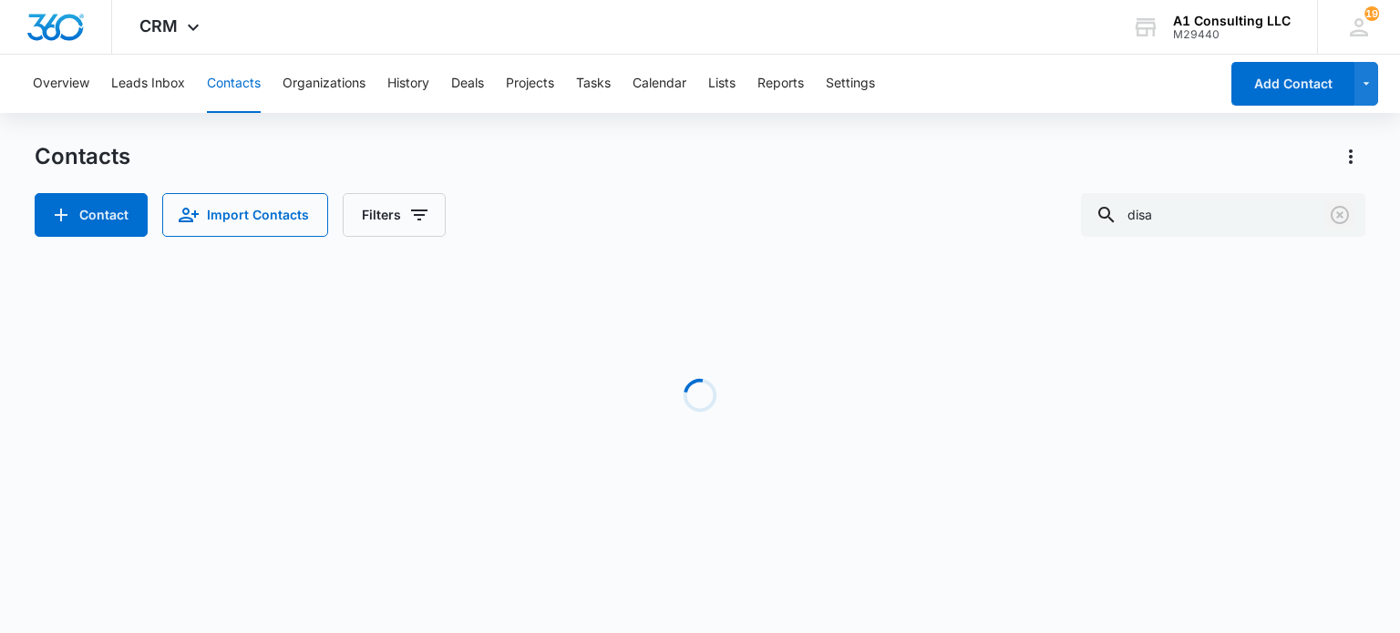
click at [1340, 214] on icon "Clear" at bounding box center [1339, 215] width 18 height 18
drag, startPoint x: 1172, startPoint y: 213, endPoint x: 944, endPoint y: 208, distance: 227.9
click at [944, 208] on div "Contact Import Contacts Filters cellini" at bounding box center [700, 215] width 1330 height 44
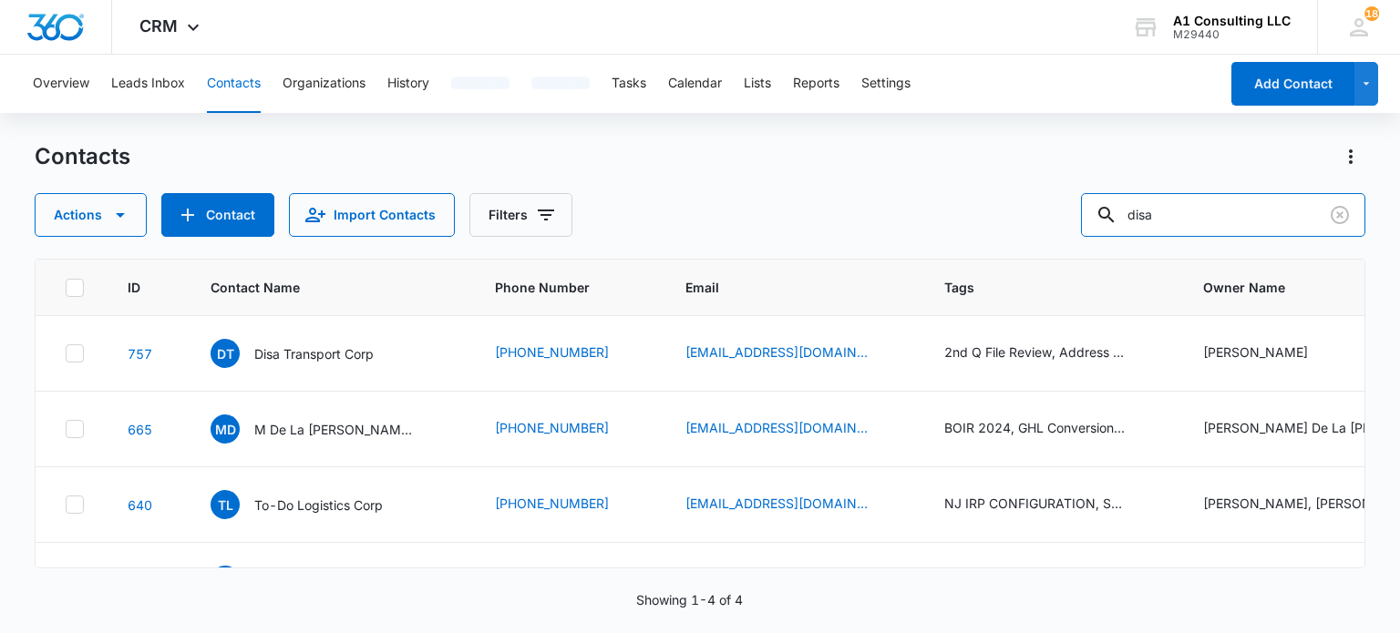
type input "disa"
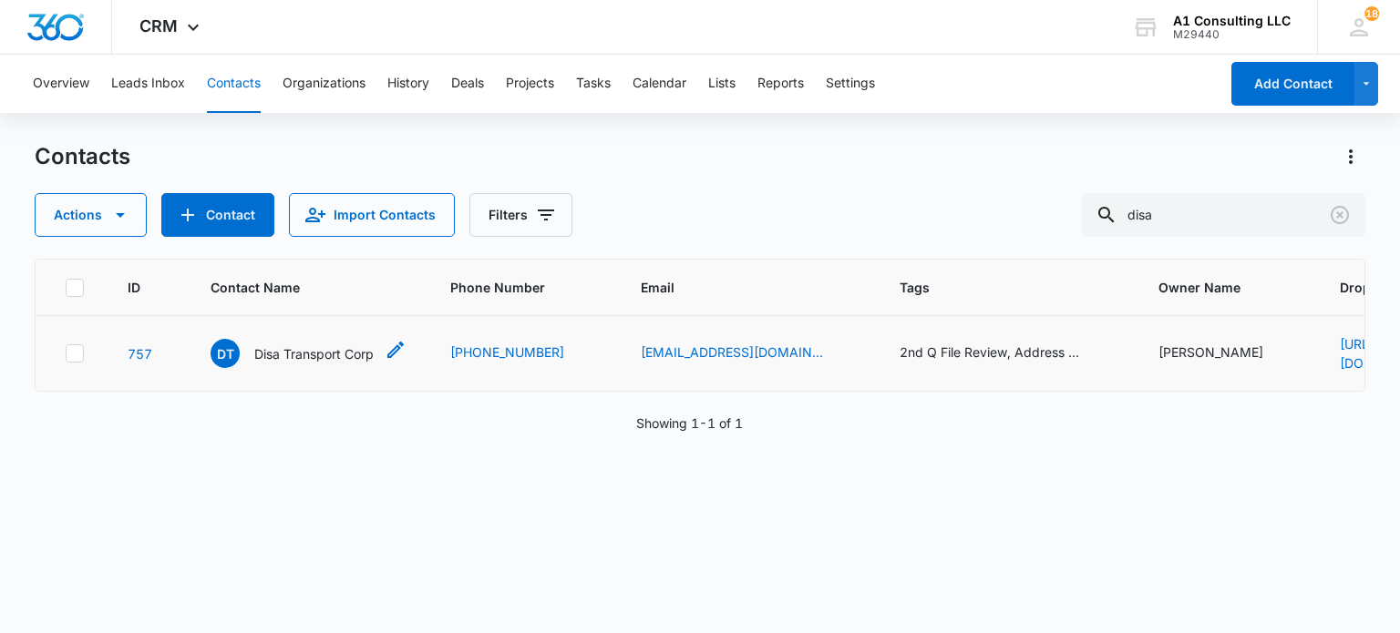
click at [293, 350] on p "Disa Transport Corp" at bounding box center [313, 353] width 119 height 19
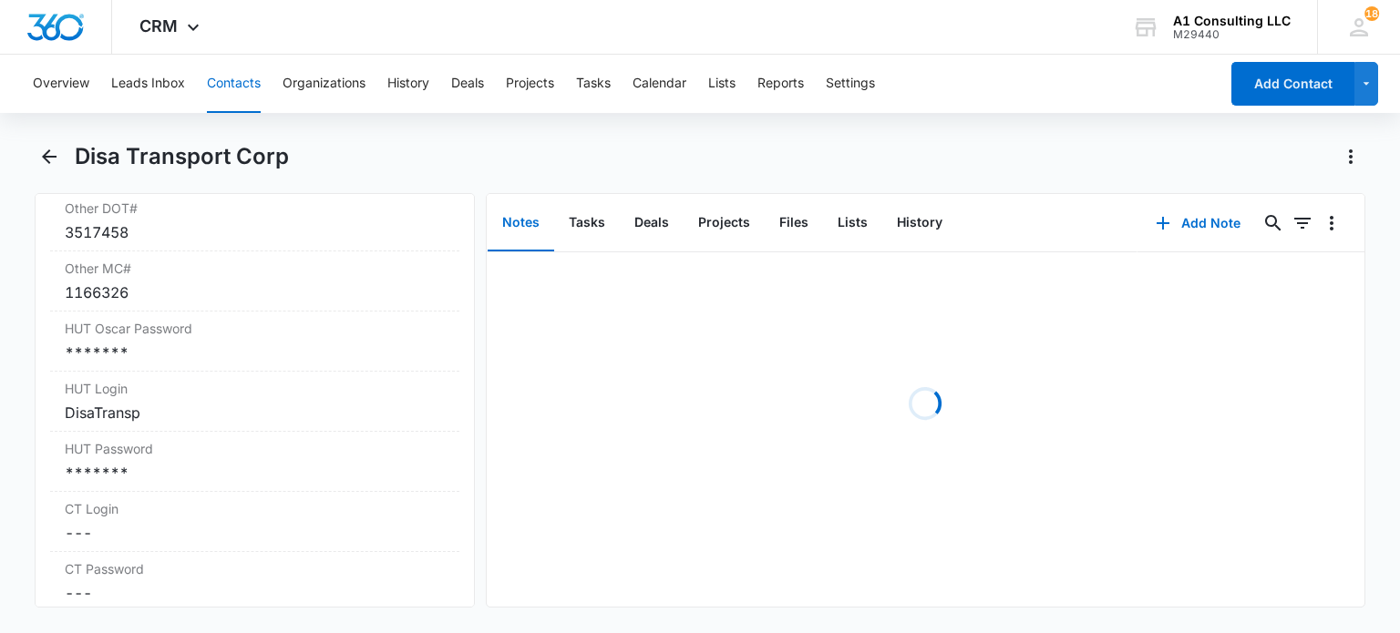
scroll to position [3098, 0]
